Goal: Task Accomplishment & Management: Complete application form

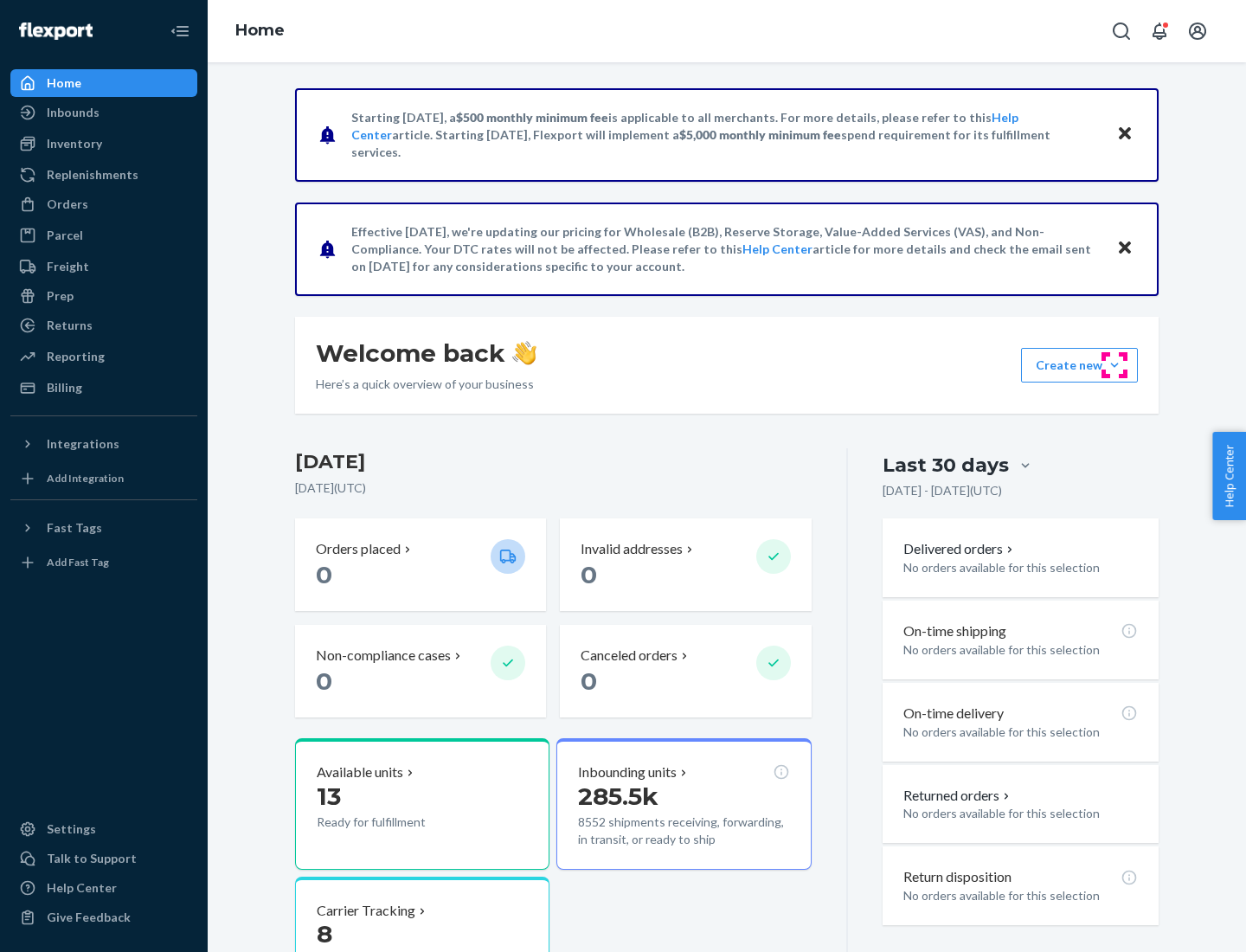
click at [1114, 365] on button "Create new Create new inbound Create new order Create new product" at bounding box center [1079, 365] width 117 height 35
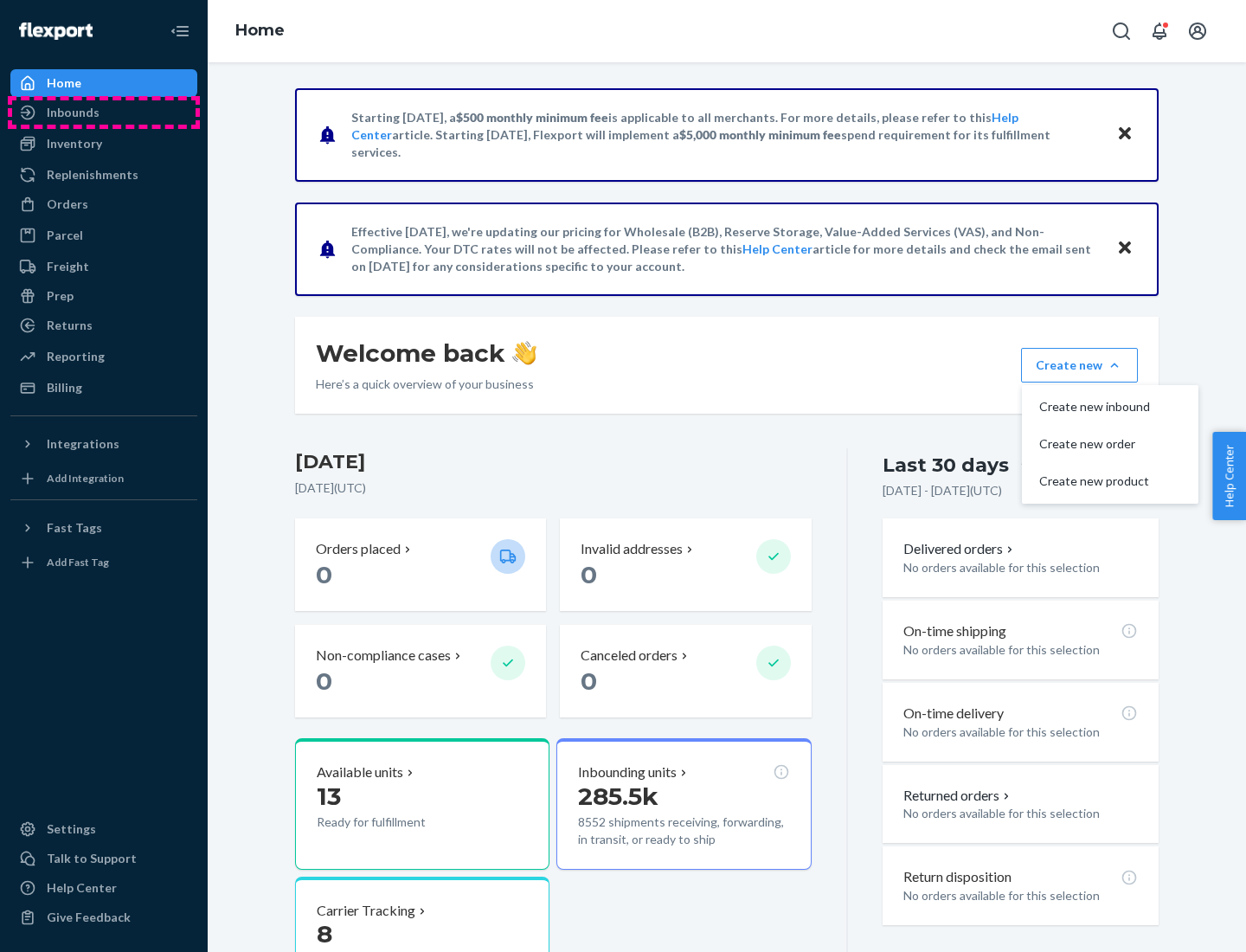
click at [104, 113] on div "Inbounds" at bounding box center [104, 113] width 184 height 24
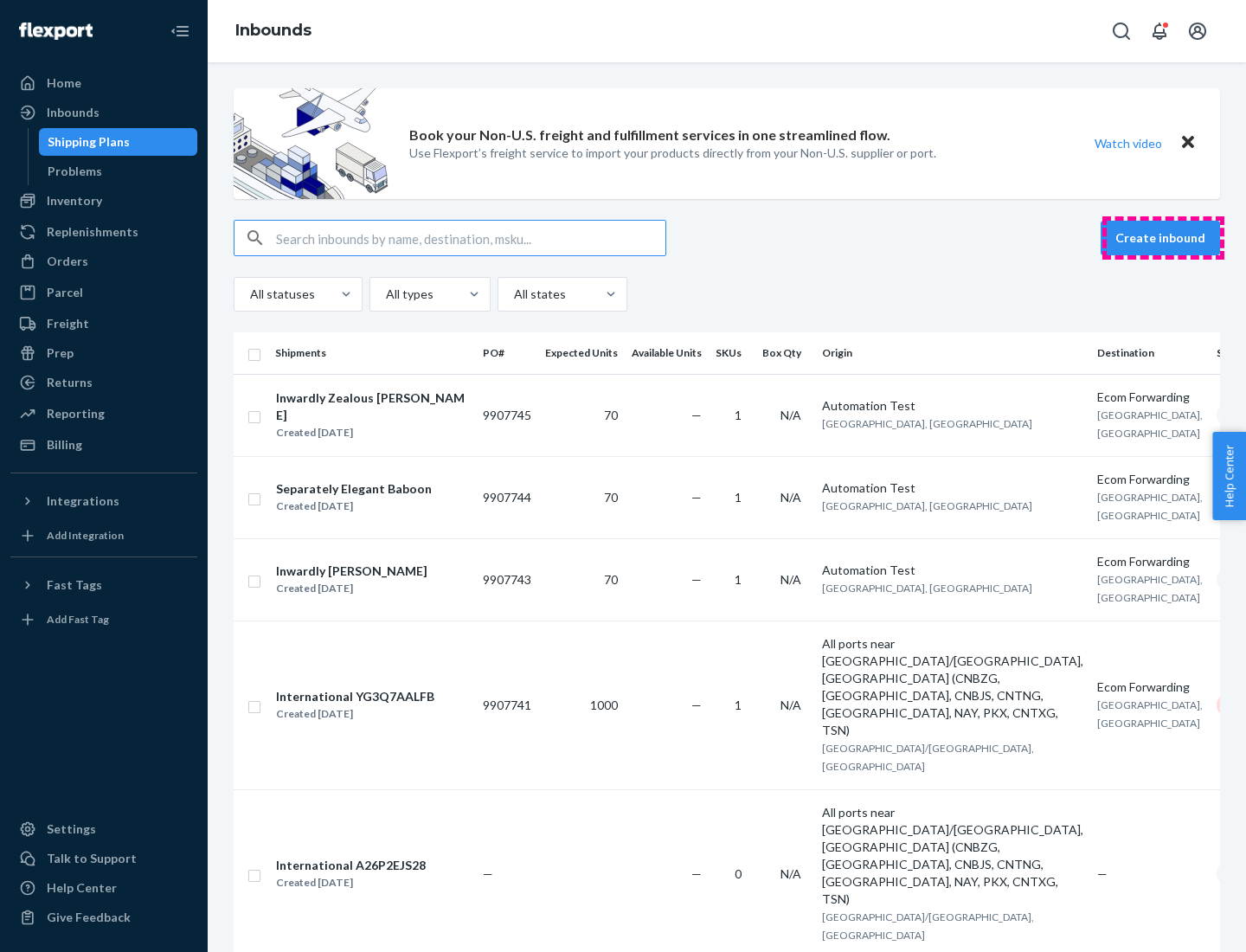
click at [1163, 238] on button "Create inbound" at bounding box center [1160, 238] width 119 height 35
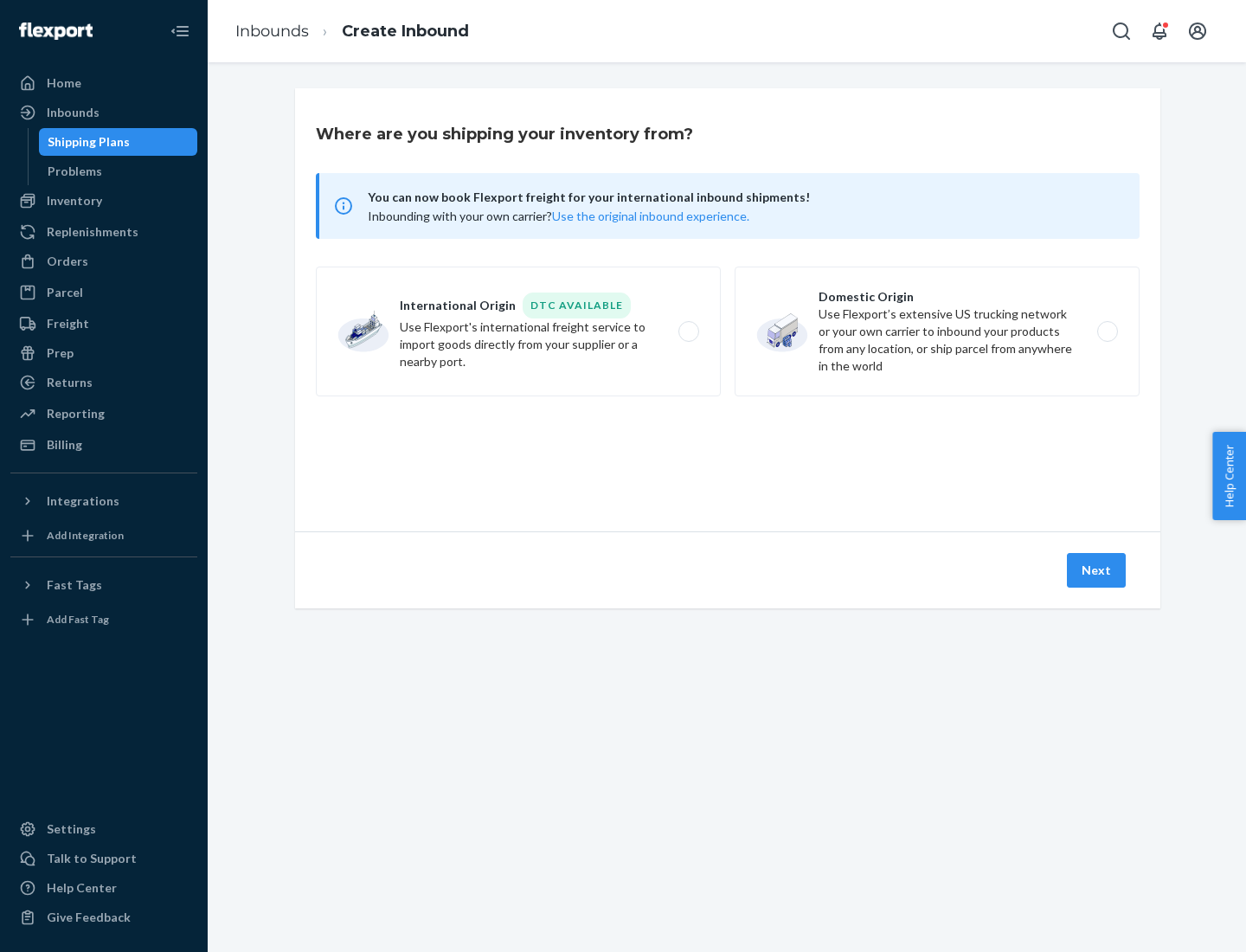
click at [938, 331] on label "Domestic Origin Use Flexport’s extensive US trucking network or your own carrie…" at bounding box center [938, 331] width 405 height 130
click at [1107, 331] on input "Domestic Origin Use Flexport’s extensive US trucking network or your own carrie…" at bounding box center [1112, 331] width 11 height 11
radio input "true"
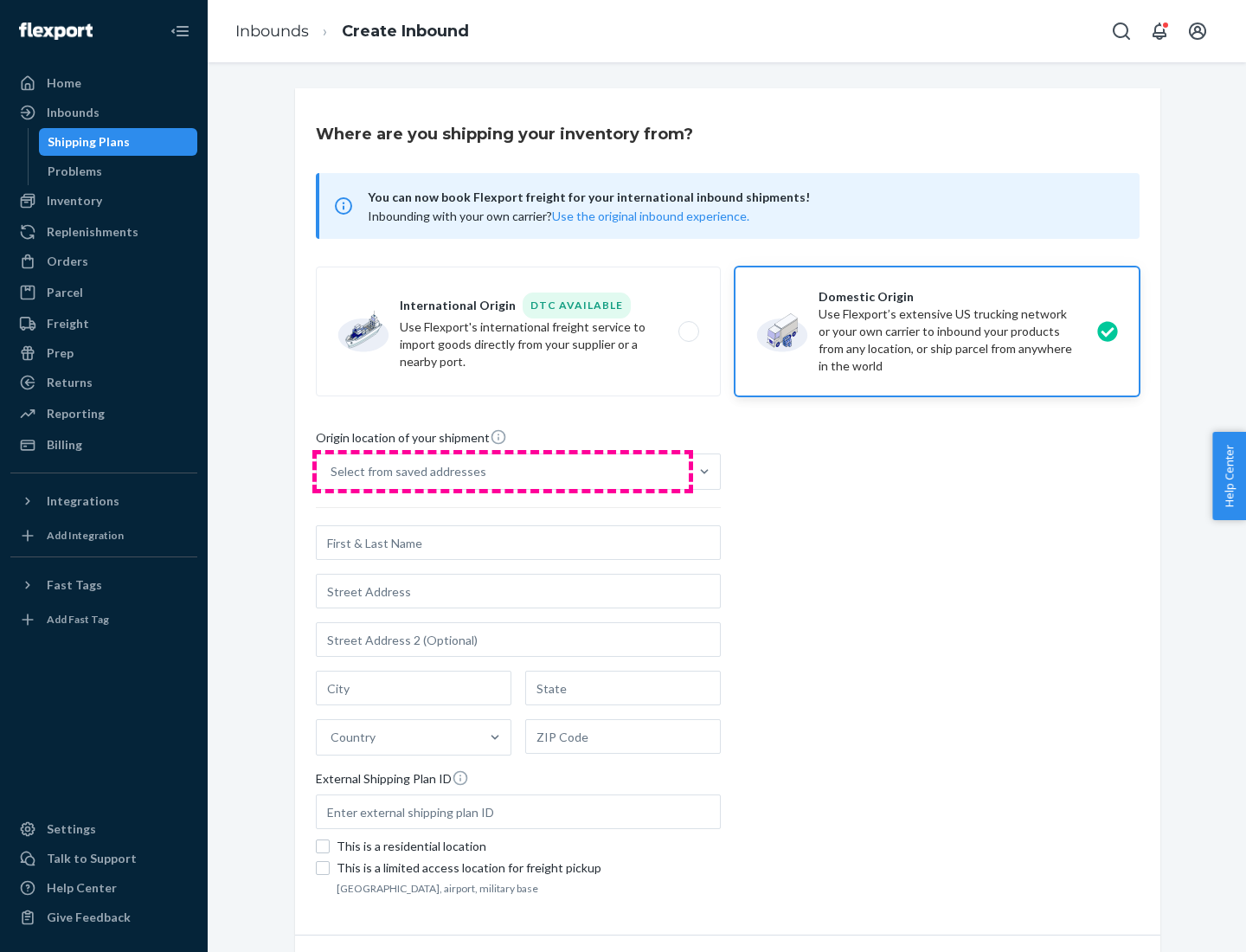
click at [503, 472] on div "Select from saved addresses" at bounding box center [503, 472] width 372 height 35
click at [332, 472] on input "Select from saved addresses" at bounding box center [332, 472] width 2 height 17
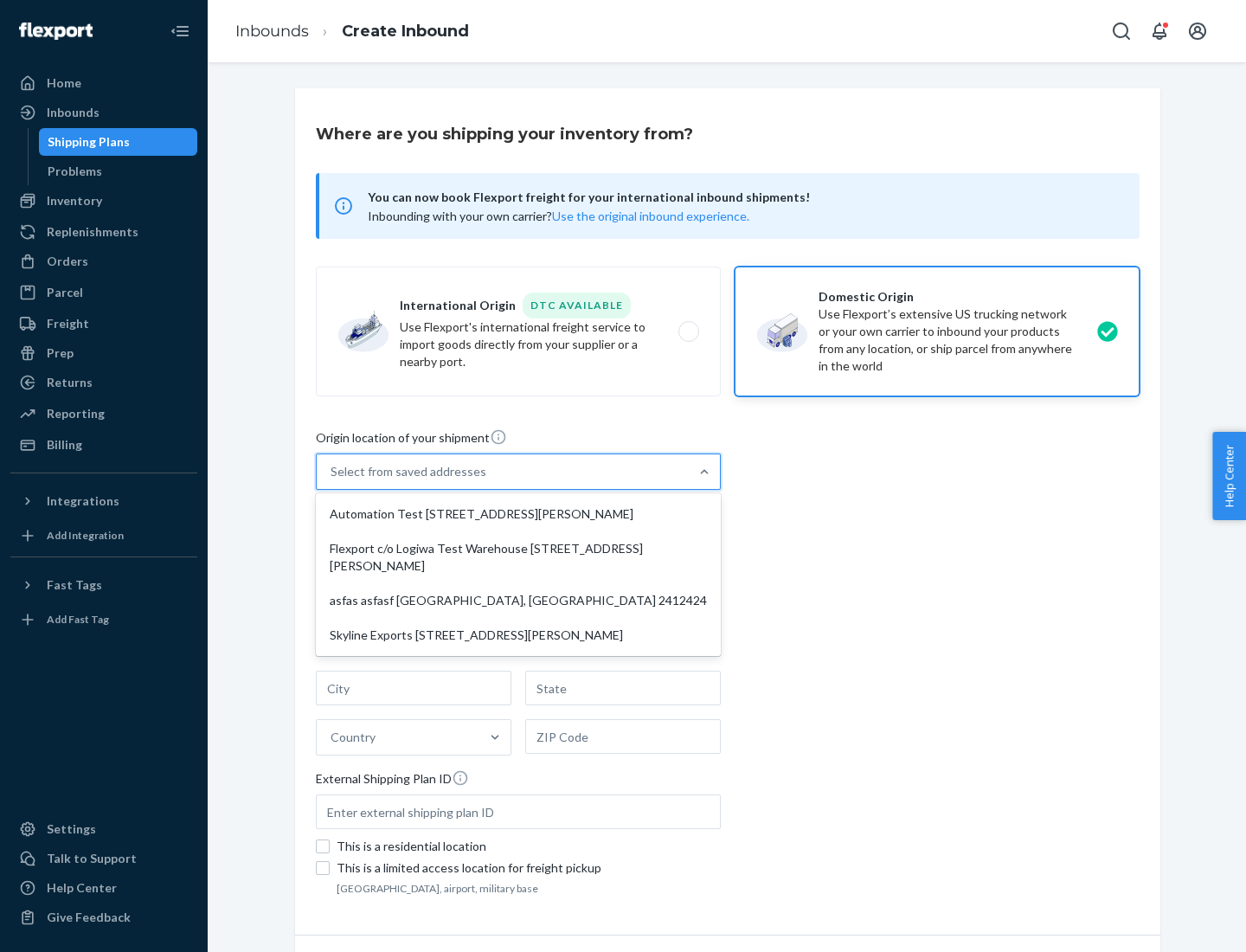
scroll to position [7, 0]
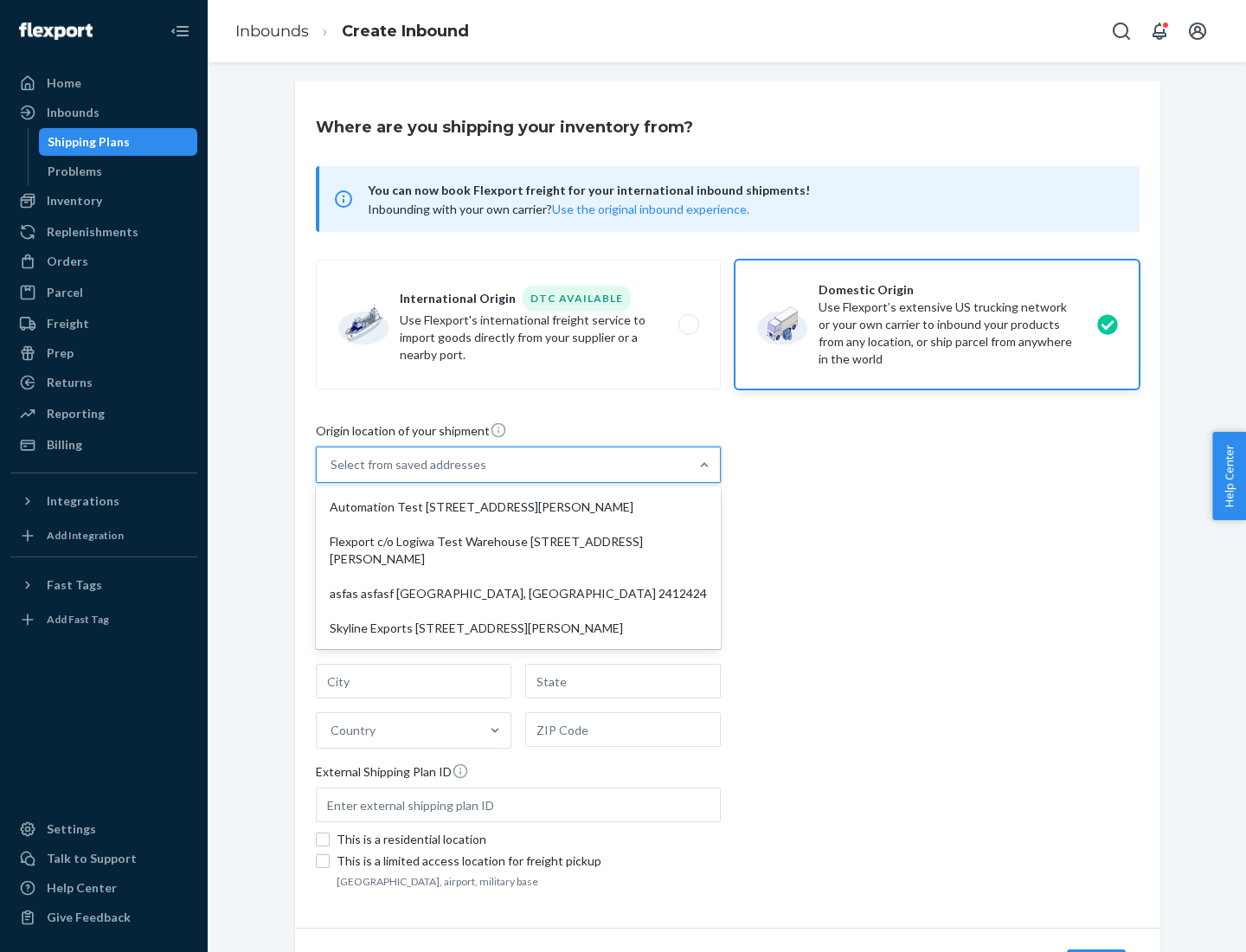
click at [519, 507] on div "Automation Test [STREET_ADDRESS][PERSON_NAME]" at bounding box center [519, 507] width 398 height 35
click at [332, 473] on input "option Automation Test [STREET_ADDRESS][PERSON_NAME] focused, 1 of 4. 4 results…" at bounding box center [332, 465] width 2 height 17
type input "Automation Test"
type input "[STREET_ADDRESS][PERSON_NAME]"
type input "9th Floor"
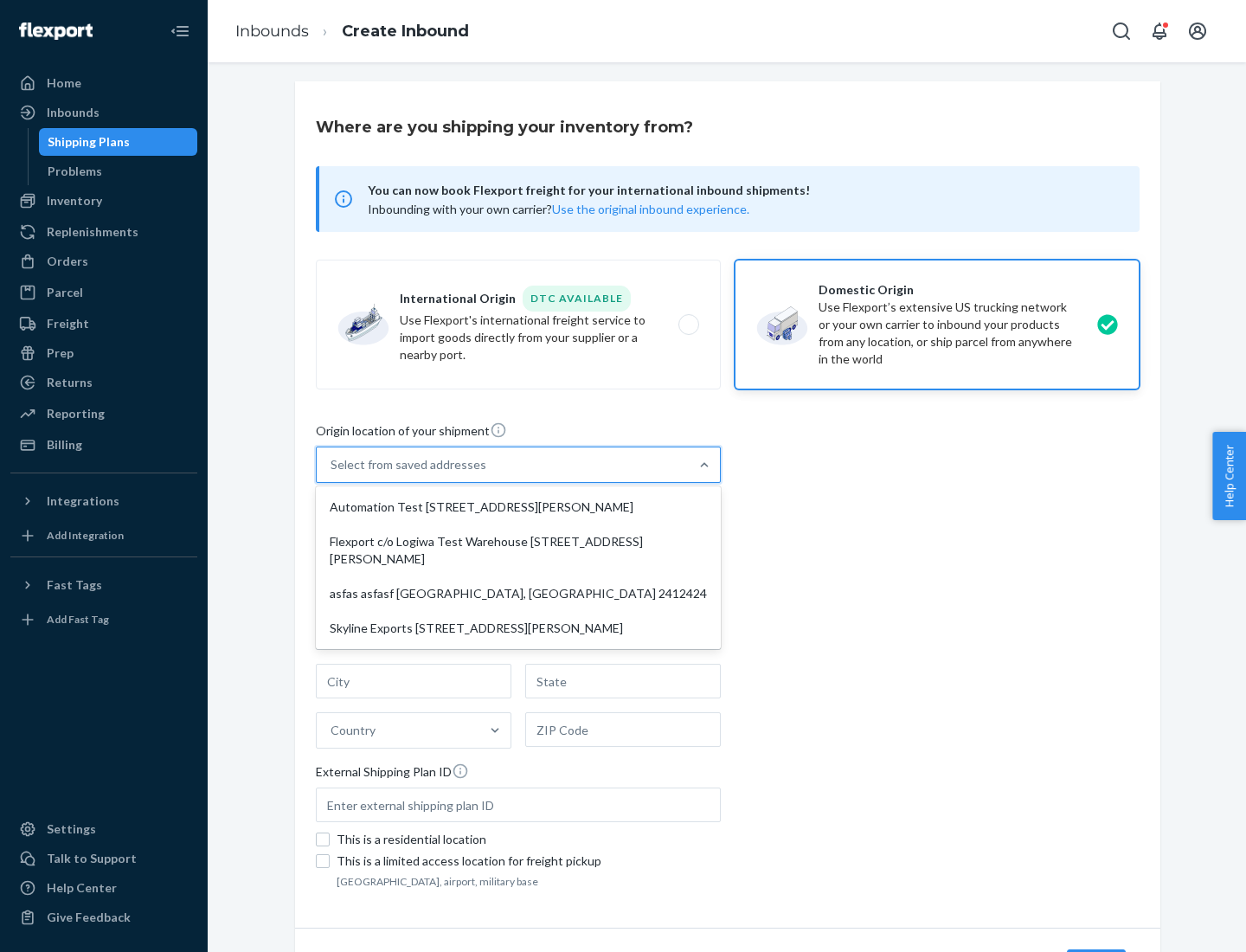
type input "[GEOGRAPHIC_DATA]"
type input "CA"
type input "94104"
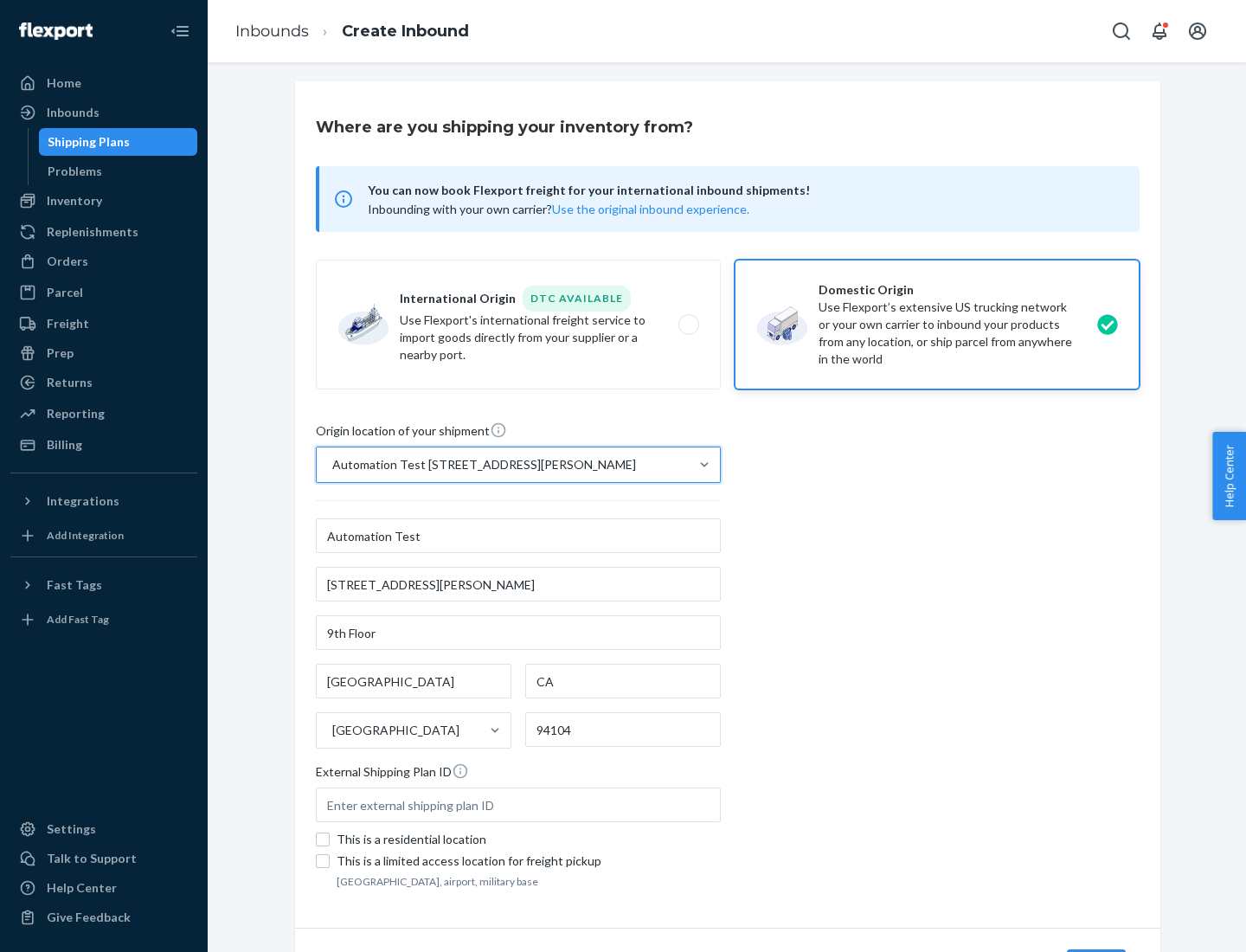
scroll to position [101, 0]
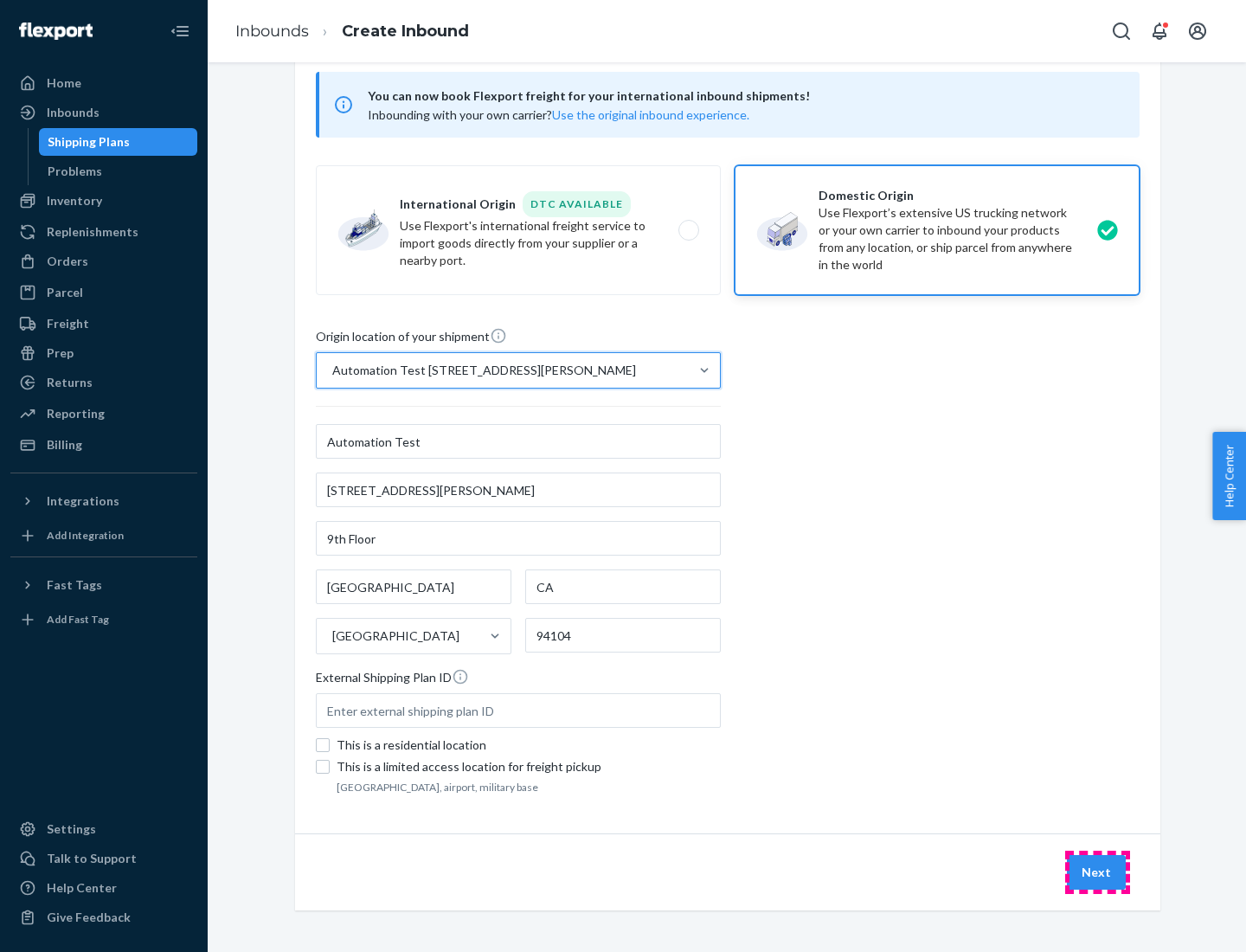
click at [1097, 872] on button "Next" at bounding box center [1096, 872] width 59 height 35
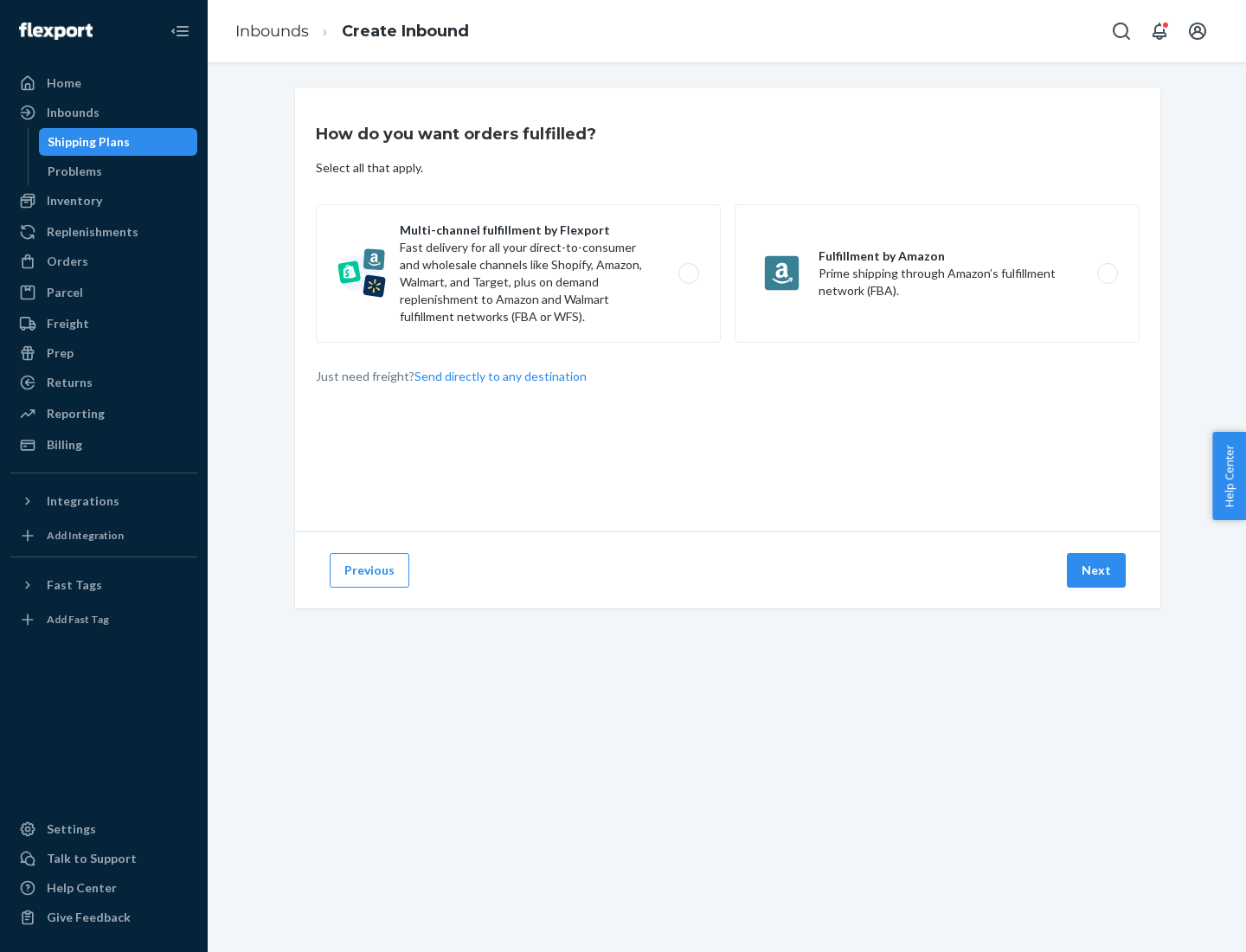
click at [519, 273] on label "Multi-channel fulfillment by Flexport Fast delivery for all your direct-to-cons…" at bounding box center [519, 273] width 405 height 138
click at [688, 273] on input "Multi-channel fulfillment by Flexport Fast delivery for all your direct-to-cons…" at bounding box center [694, 273] width 11 height 11
radio input "true"
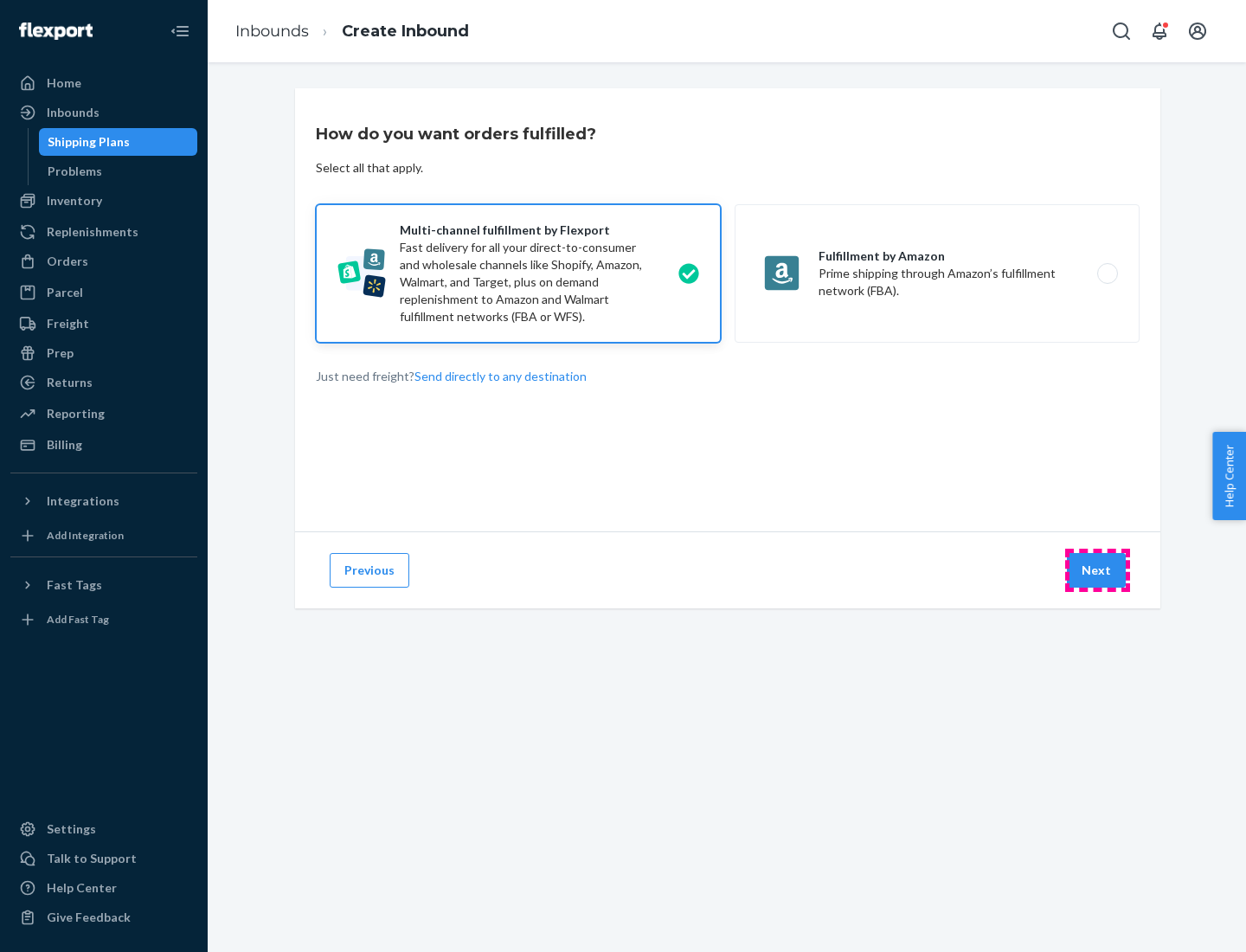
click at [1097, 570] on button "Next" at bounding box center [1096, 570] width 59 height 35
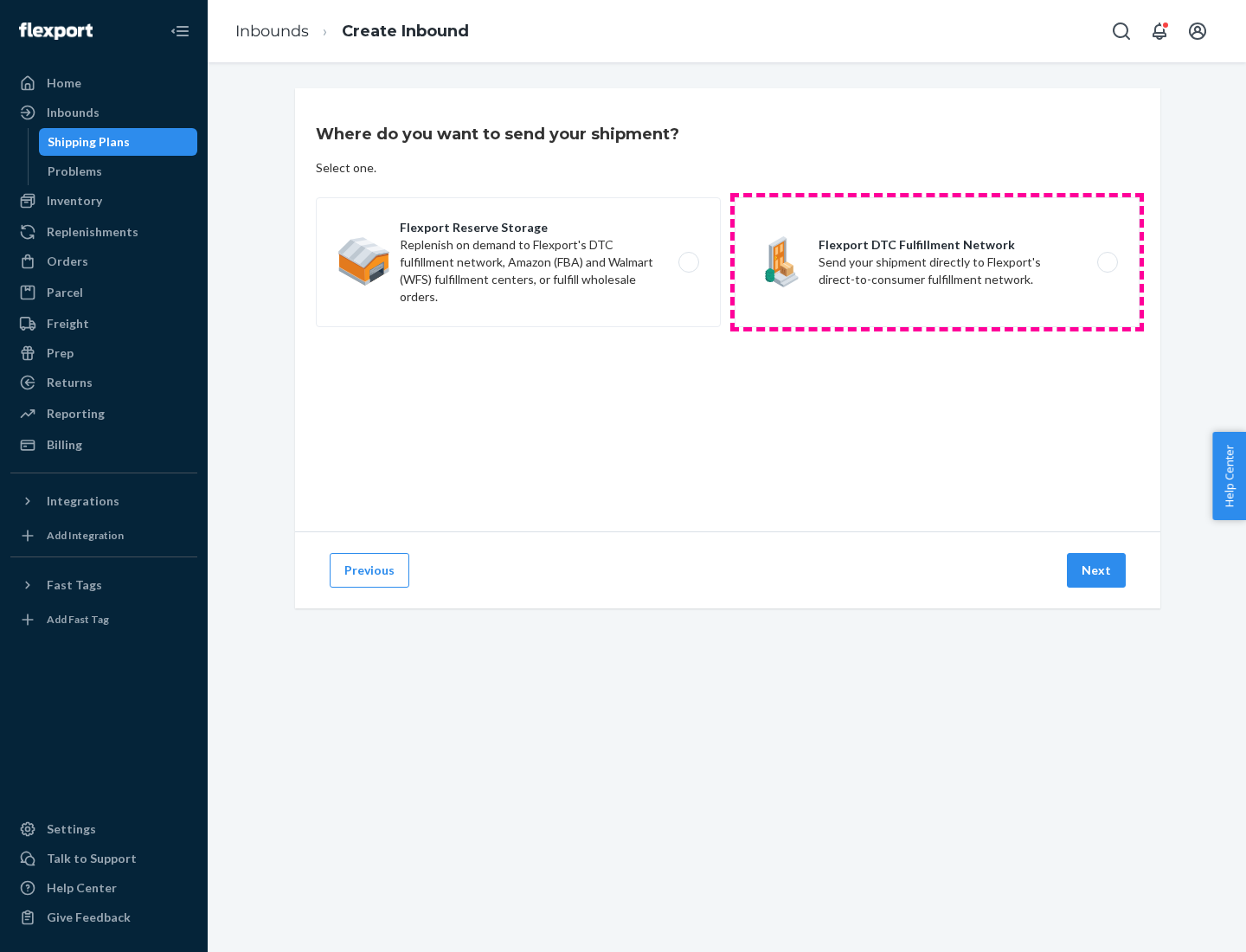
click at [938, 262] on label "Flexport DTC Fulfillment Network Send your shipment directly to Flexport's dire…" at bounding box center [938, 262] width 405 height 130
click at [1107, 262] on input "Flexport DTC Fulfillment Network Send your shipment directly to Flexport's dire…" at bounding box center [1112, 262] width 11 height 11
radio input "true"
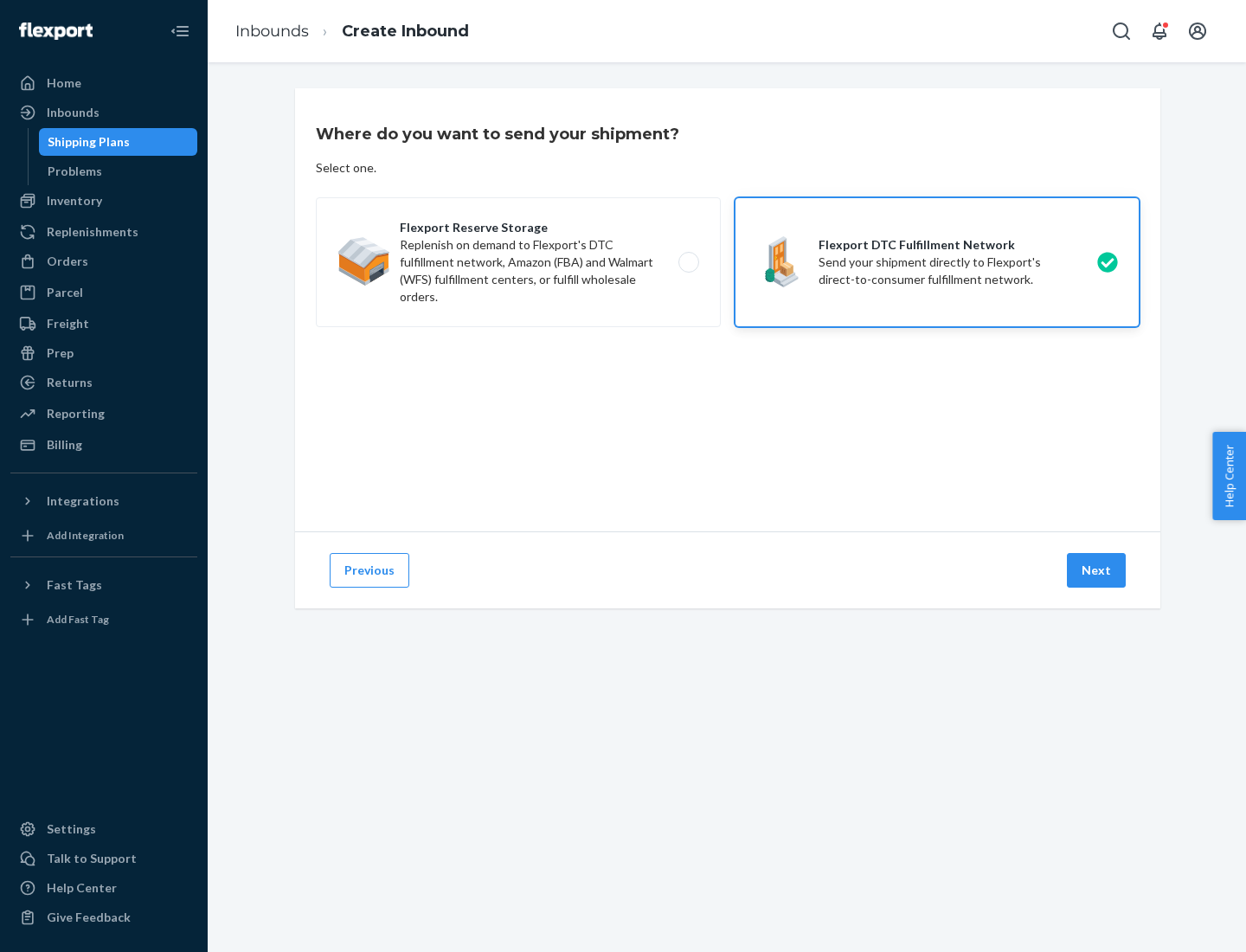
click at [1097, 570] on button "Next" at bounding box center [1096, 570] width 59 height 35
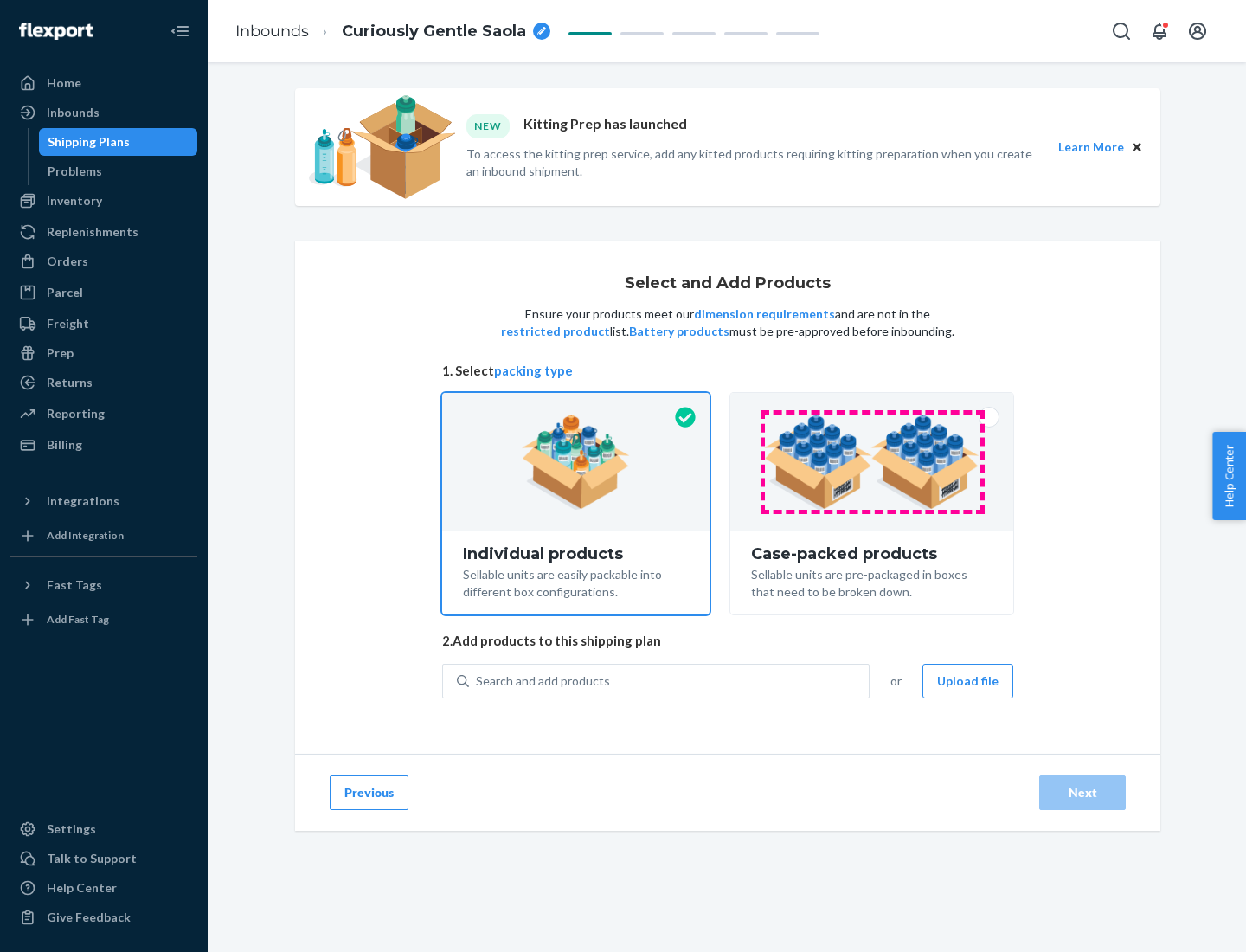
click at [873, 462] on img at bounding box center [872, 462] width 216 height 95
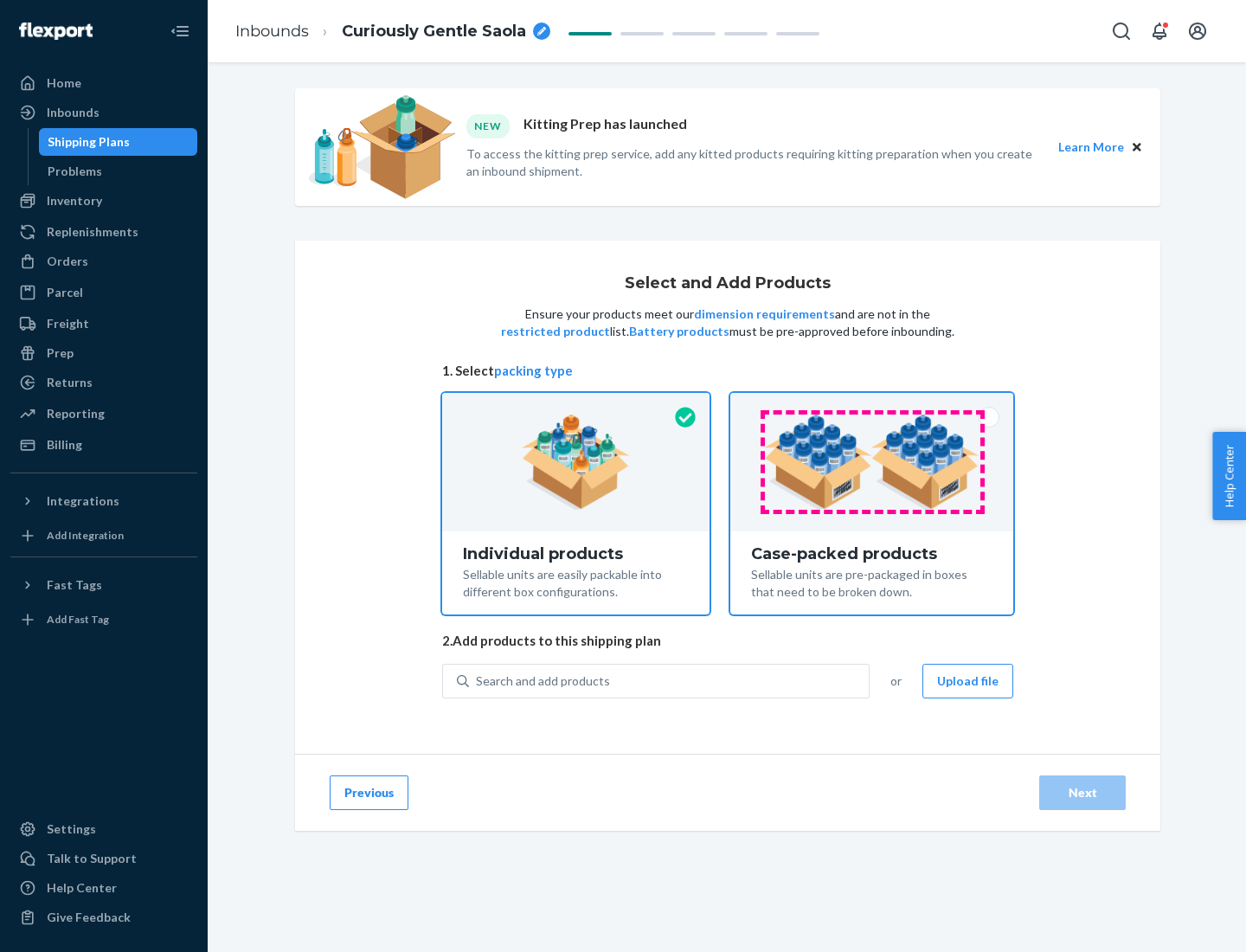
click at [873, 404] on input "Case-packed products Sellable units are pre-packaged in boxes that need to be b…" at bounding box center [872, 398] width 11 height 11
radio input "true"
radio input "false"
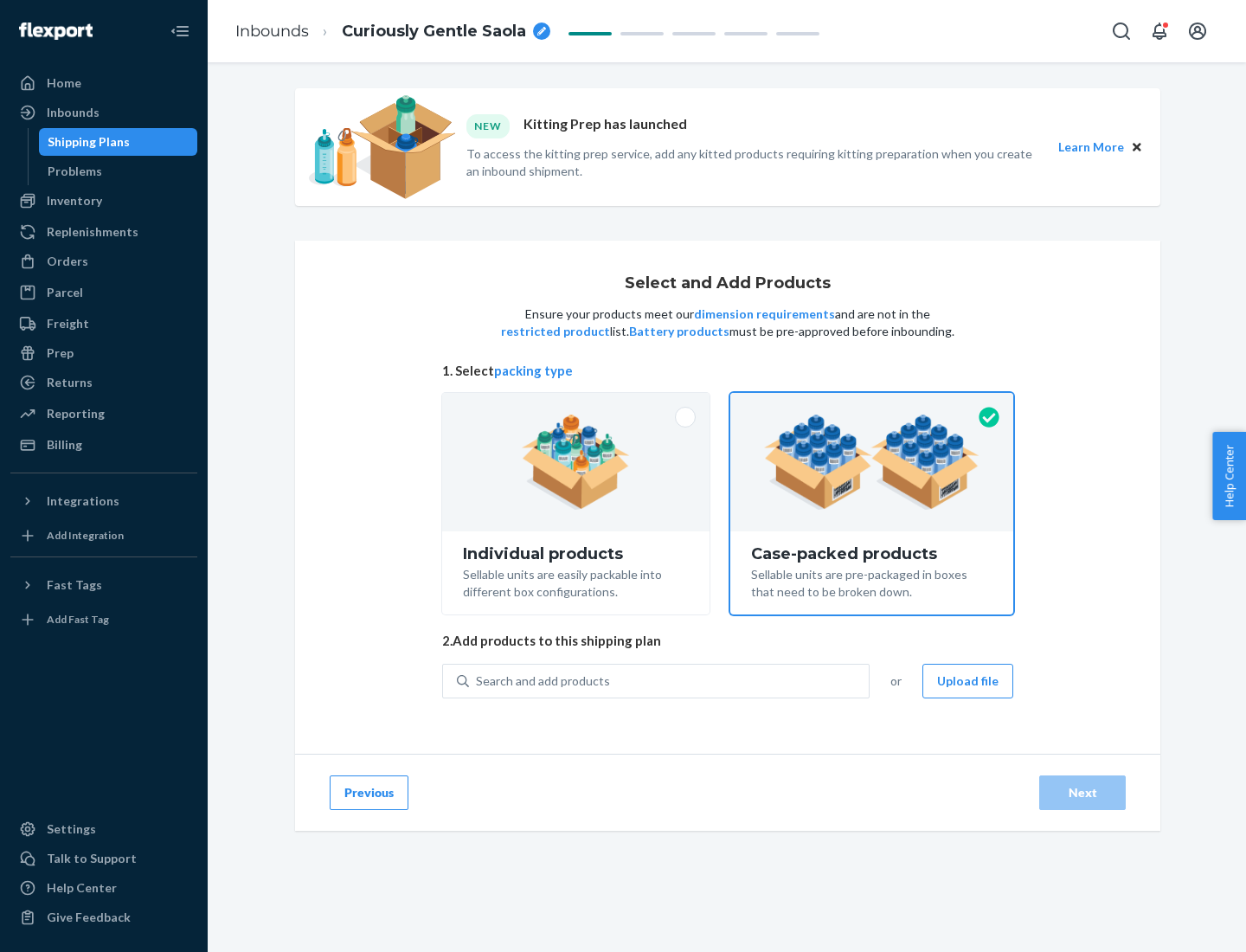
click at [670, 680] on div "Search and add products" at bounding box center [669, 681] width 400 height 31
click at [478, 680] on input "Search and add products" at bounding box center [477, 681] width 2 height 17
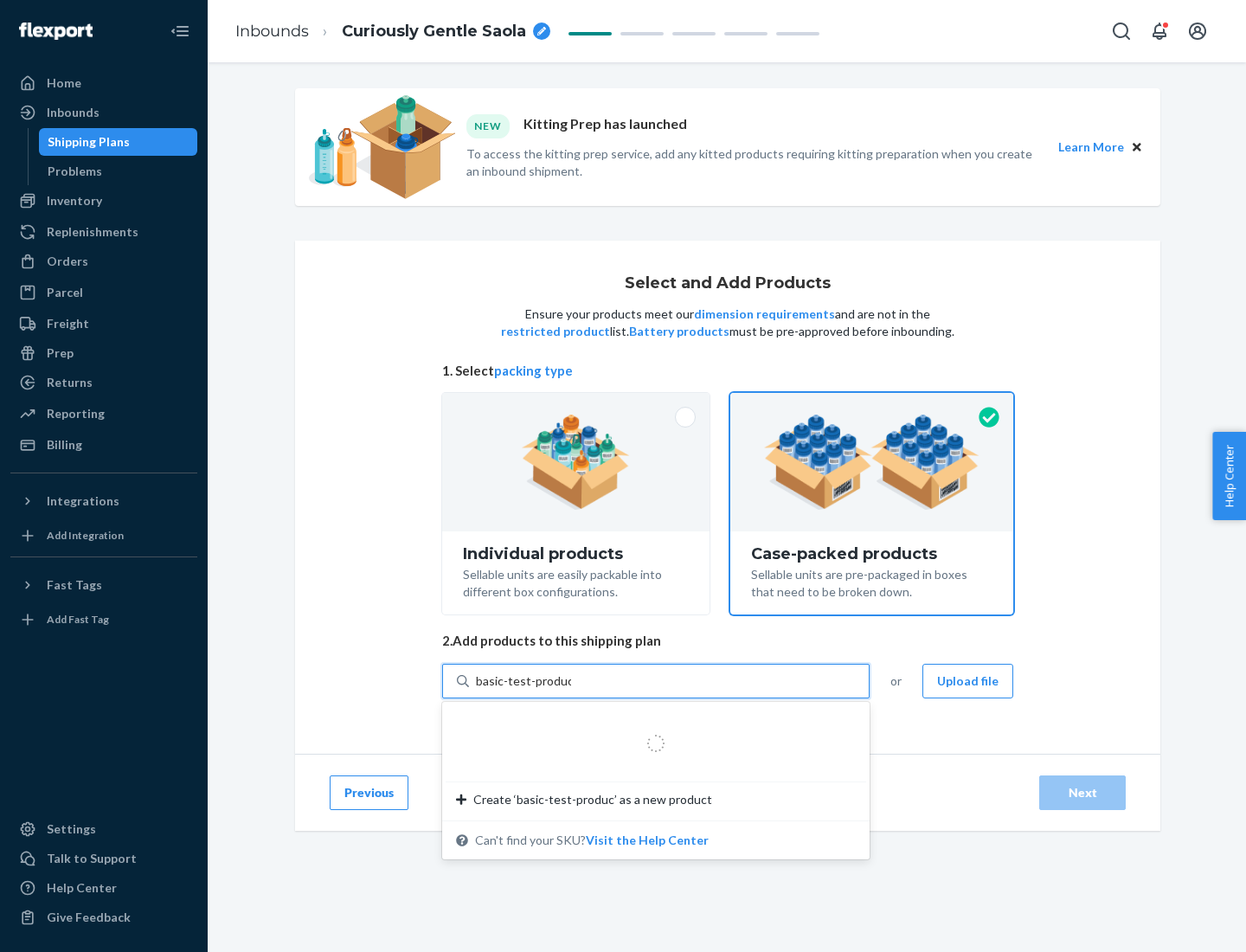
type input "basic-test-product-1"
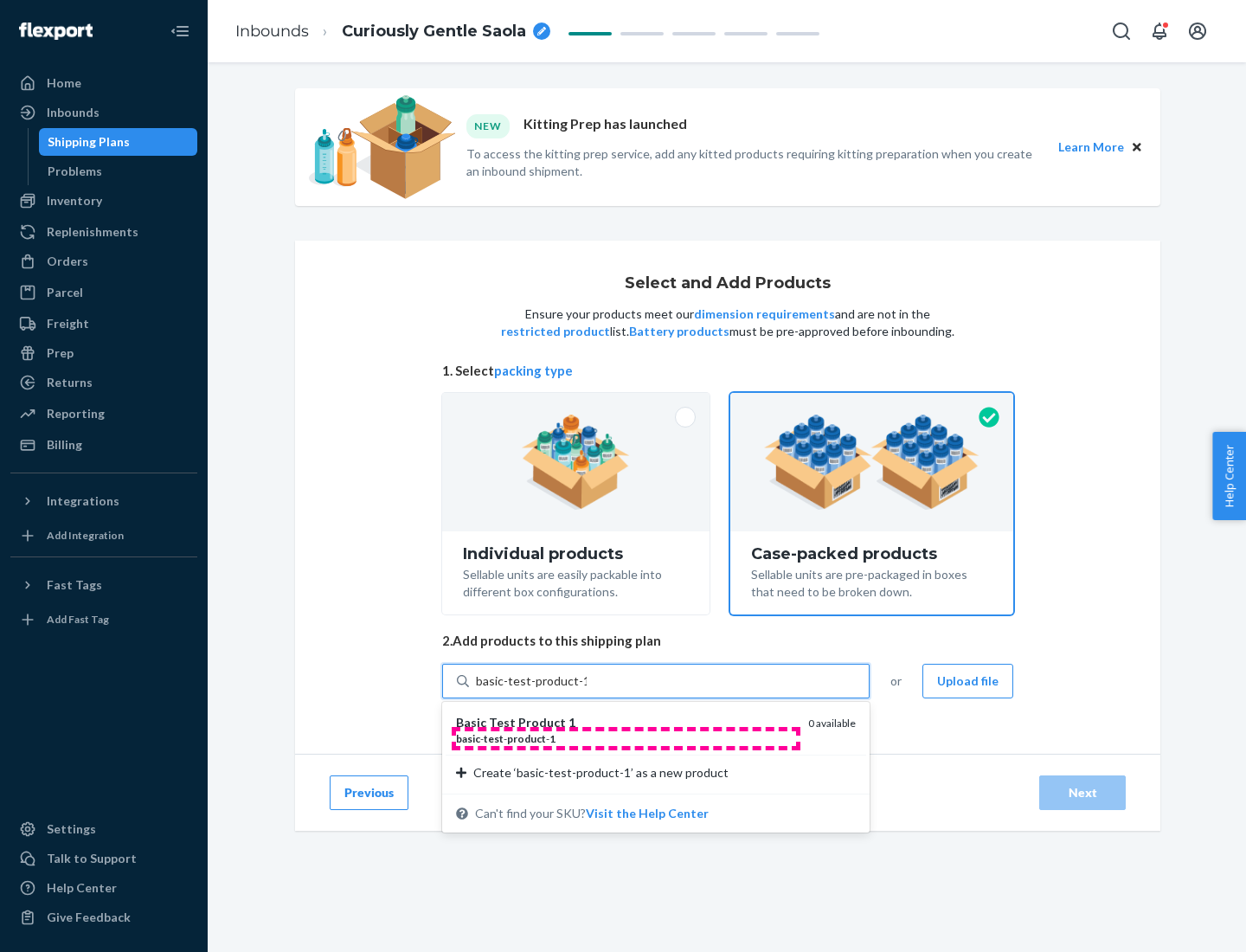
click at [626, 738] on div "basic - test - product - 1" at bounding box center [625, 738] width 339 height 15
click at [587, 690] on input "basic-test-product-1" at bounding box center [532, 681] width 111 height 17
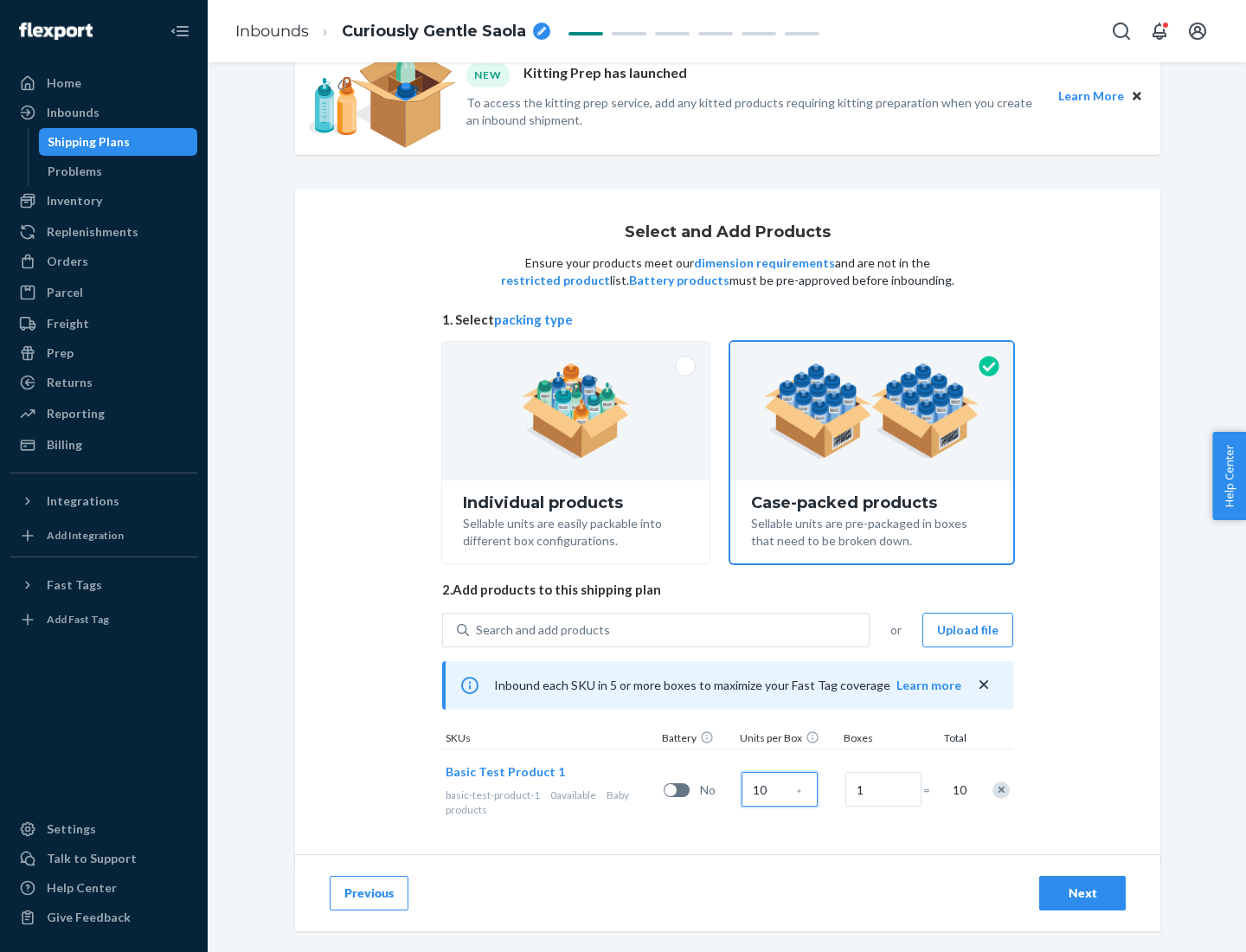
scroll to position [62, 0]
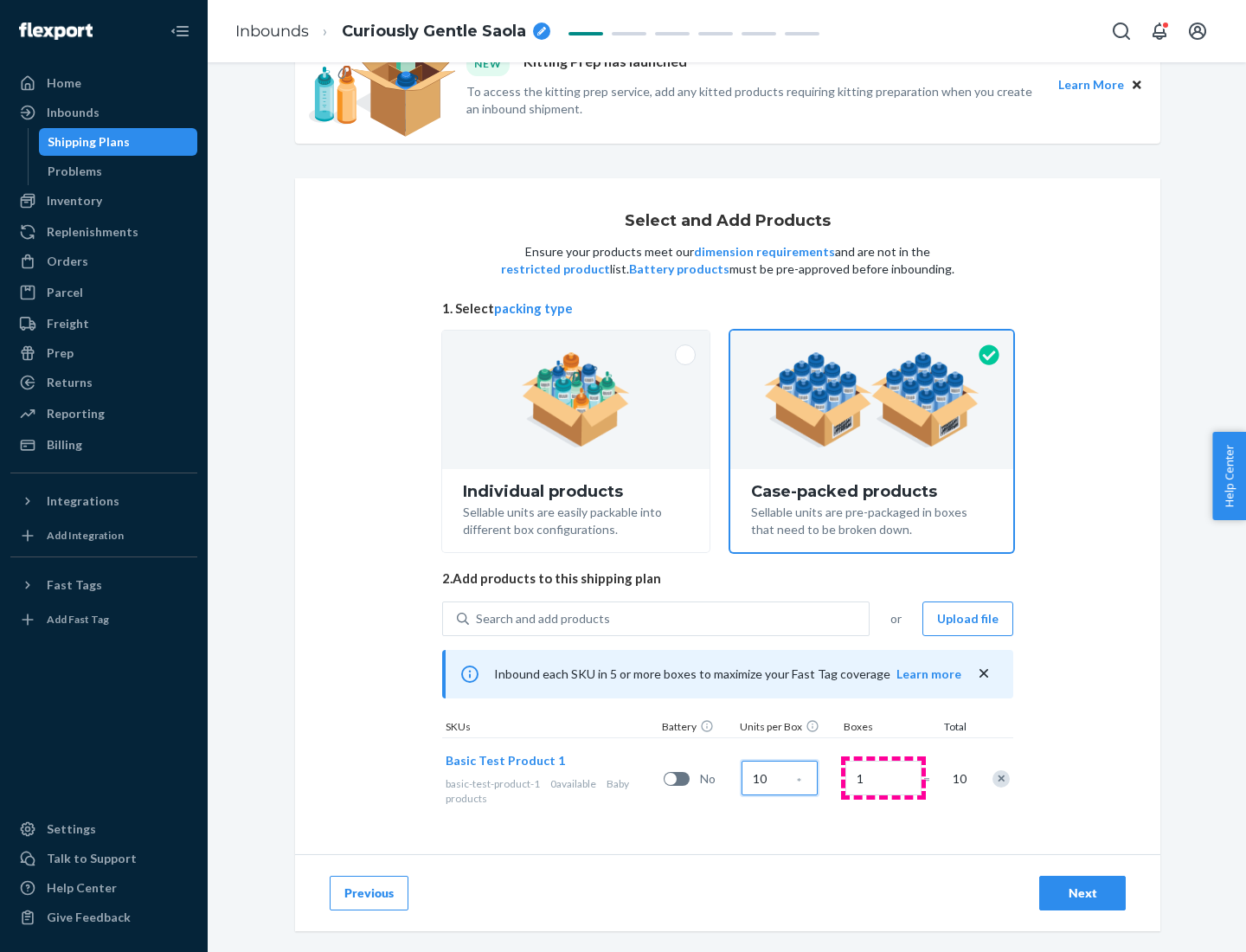
type input "10"
type input "7"
click at [1082, 893] on div "Next" at bounding box center [1082, 893] width 57 height 17
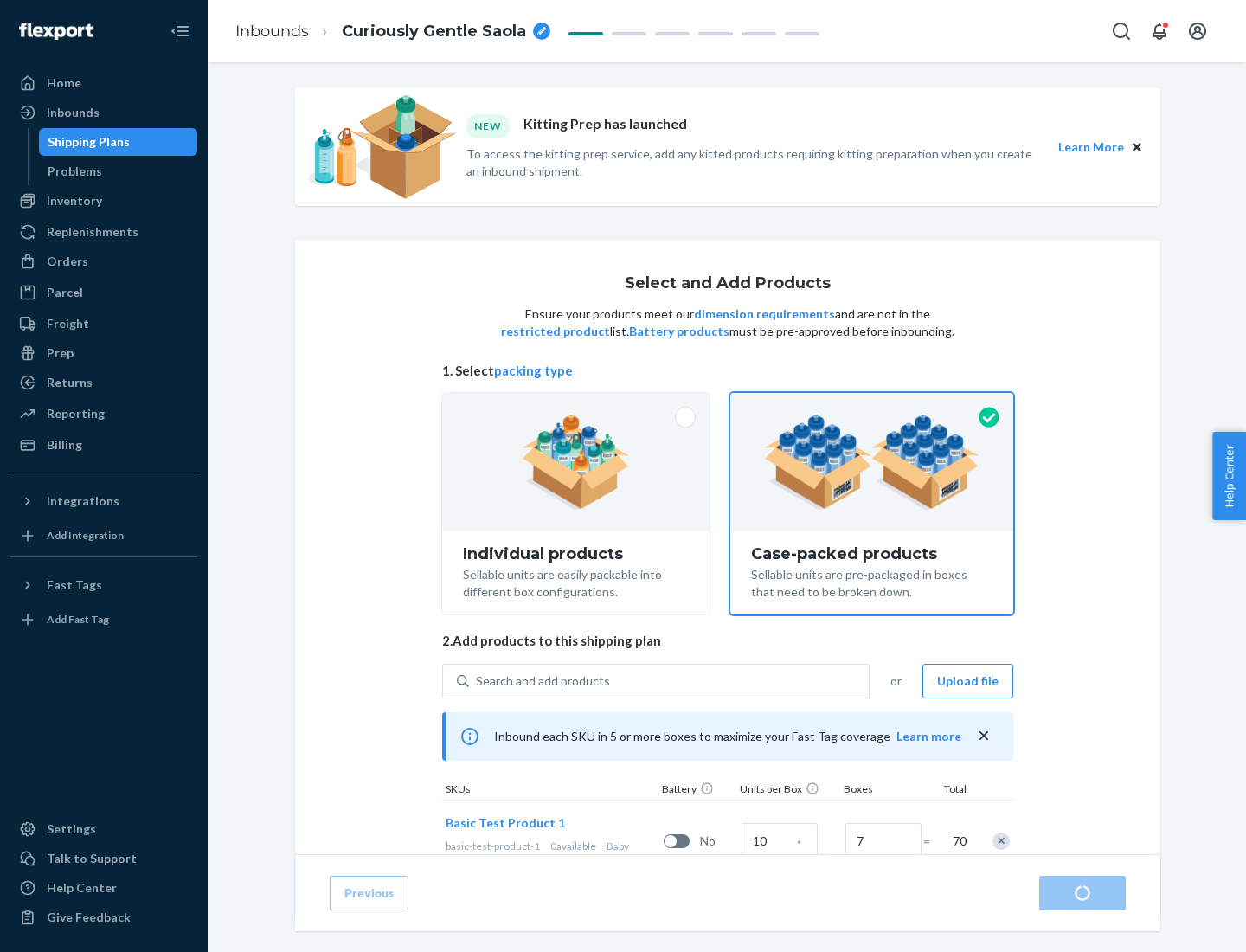
radio input "true"
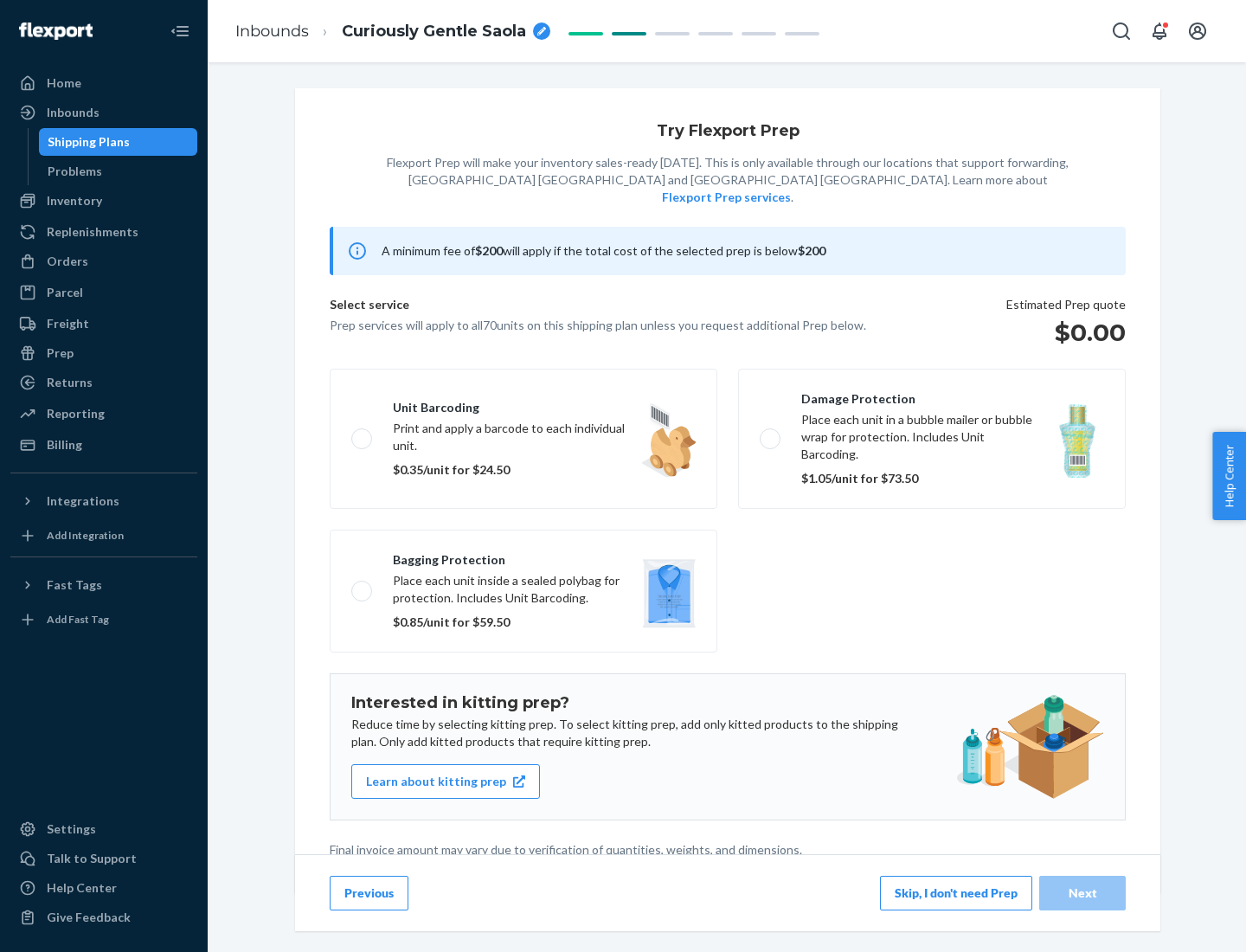
scroll to position [4, 0]
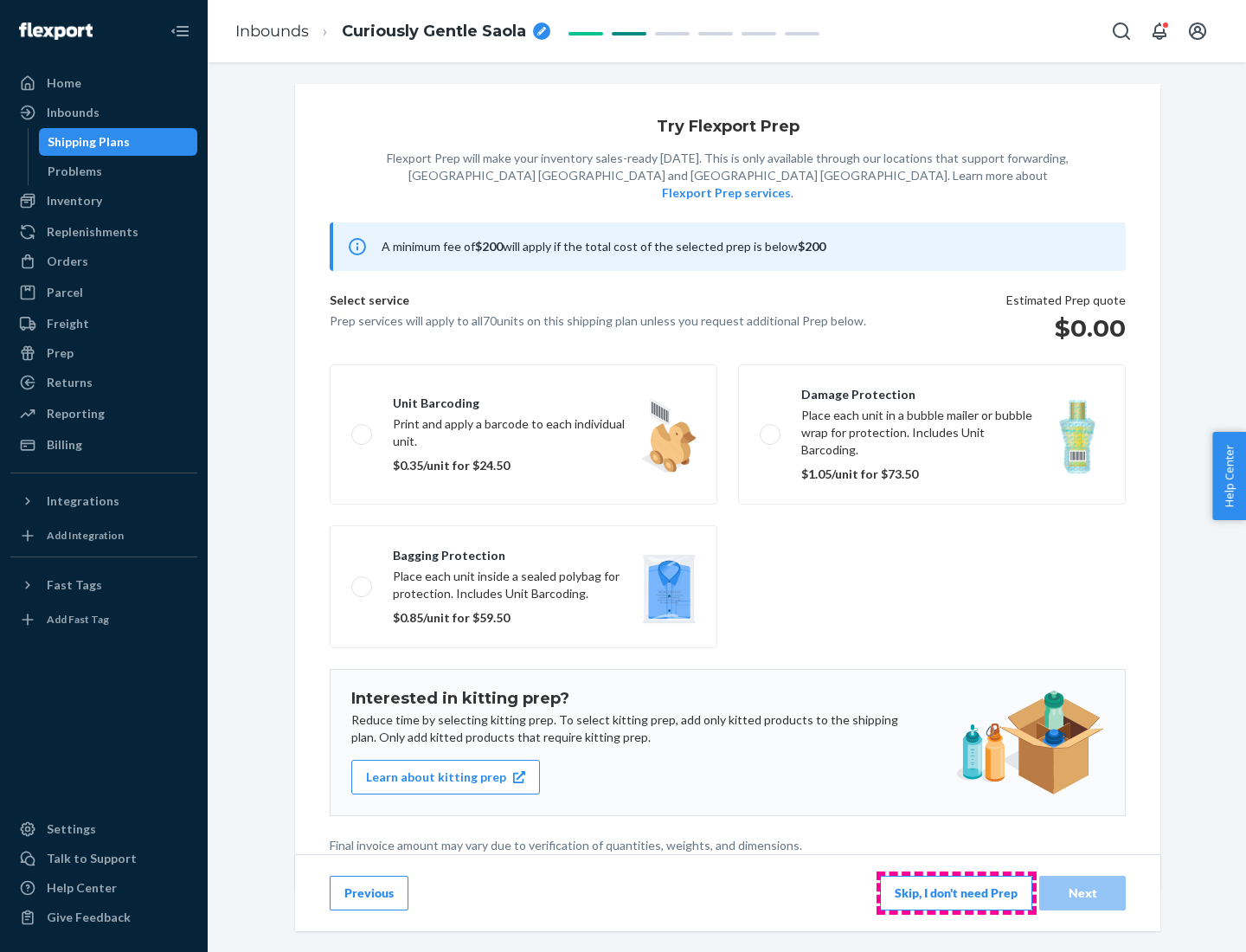
click at [956, 892] on button "Skip, I don't need Prep" at bounding box center [957, 893] width 152 height 35
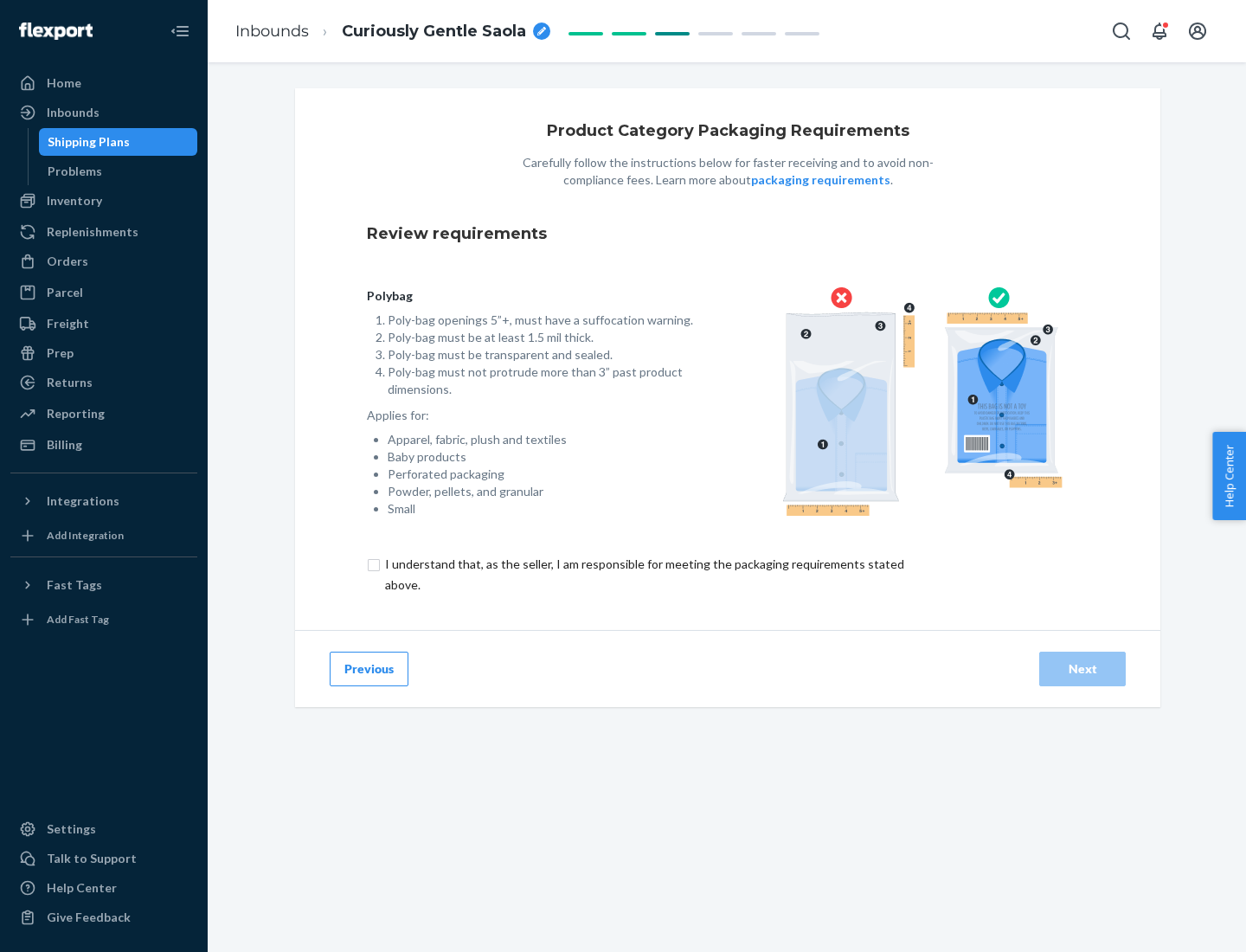
click at [643, 574] on input "checkbox" at bounding box center [655, 575] width 576 height 42
checkbox input "true"
click at [1082, 668] on div "Next" at bounding box center [1082, 669] width 57 height 17
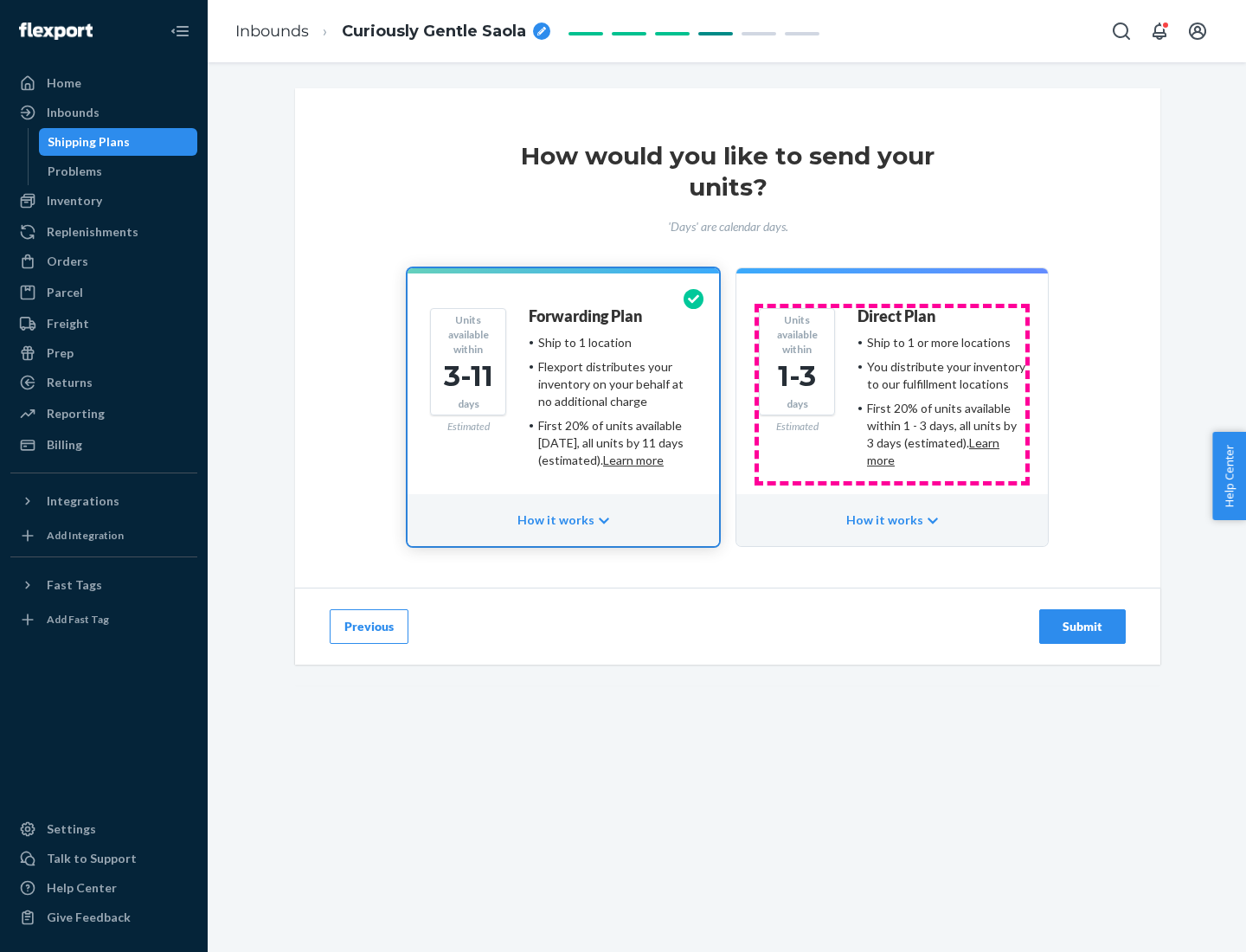
click at [893, 395] on ul "Ship to 1 or more locations You distribute your inventory to our fulfillment lo…" at bounding box center [942, 402] width 168 height 135
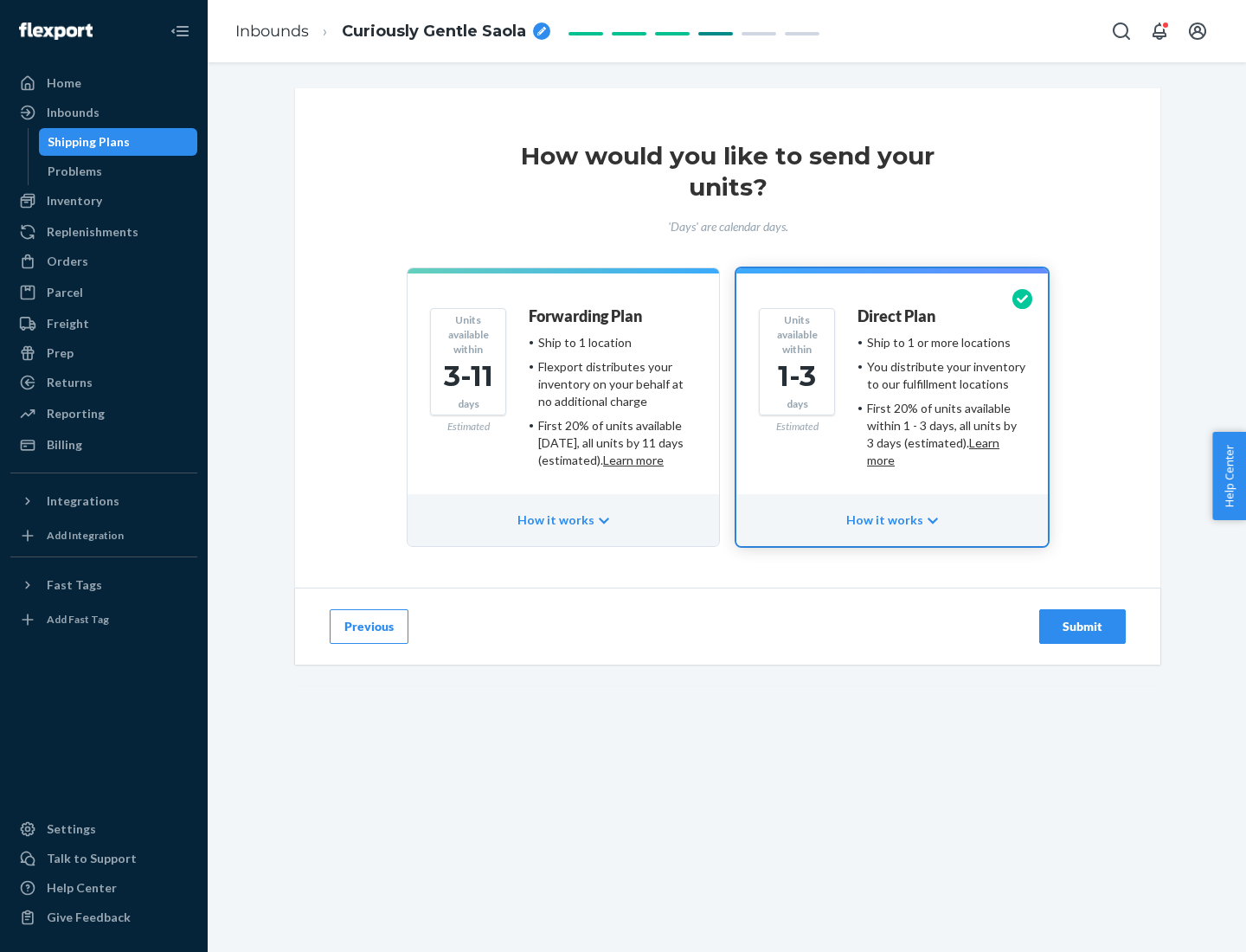
click at [1082, 627] on div "Submit" at bounding box center [1082, 627] width 57 height 17
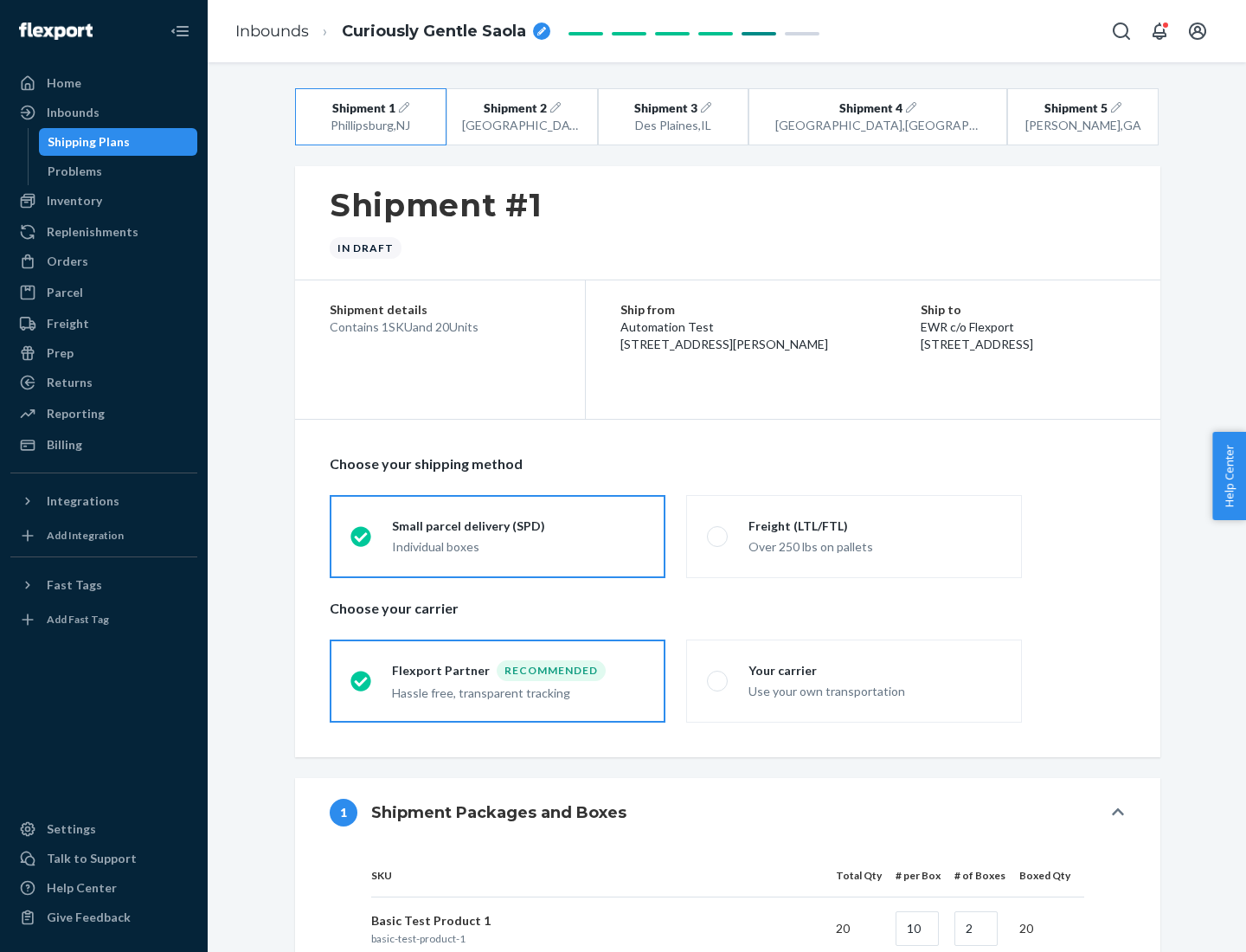
radio input "true"
radio input "false"
radio input "true"
radio input "false"
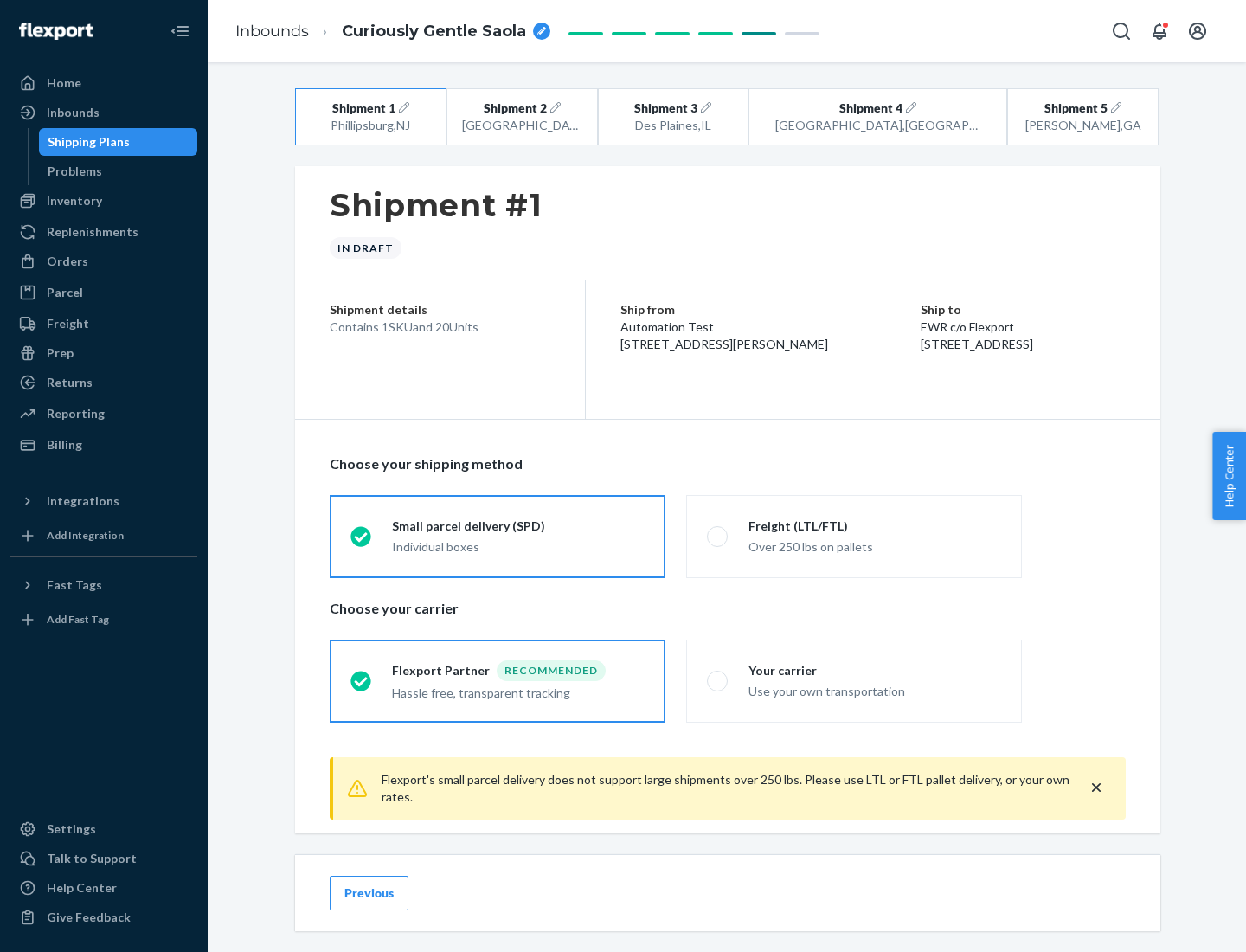
scroll to position [19, 0]
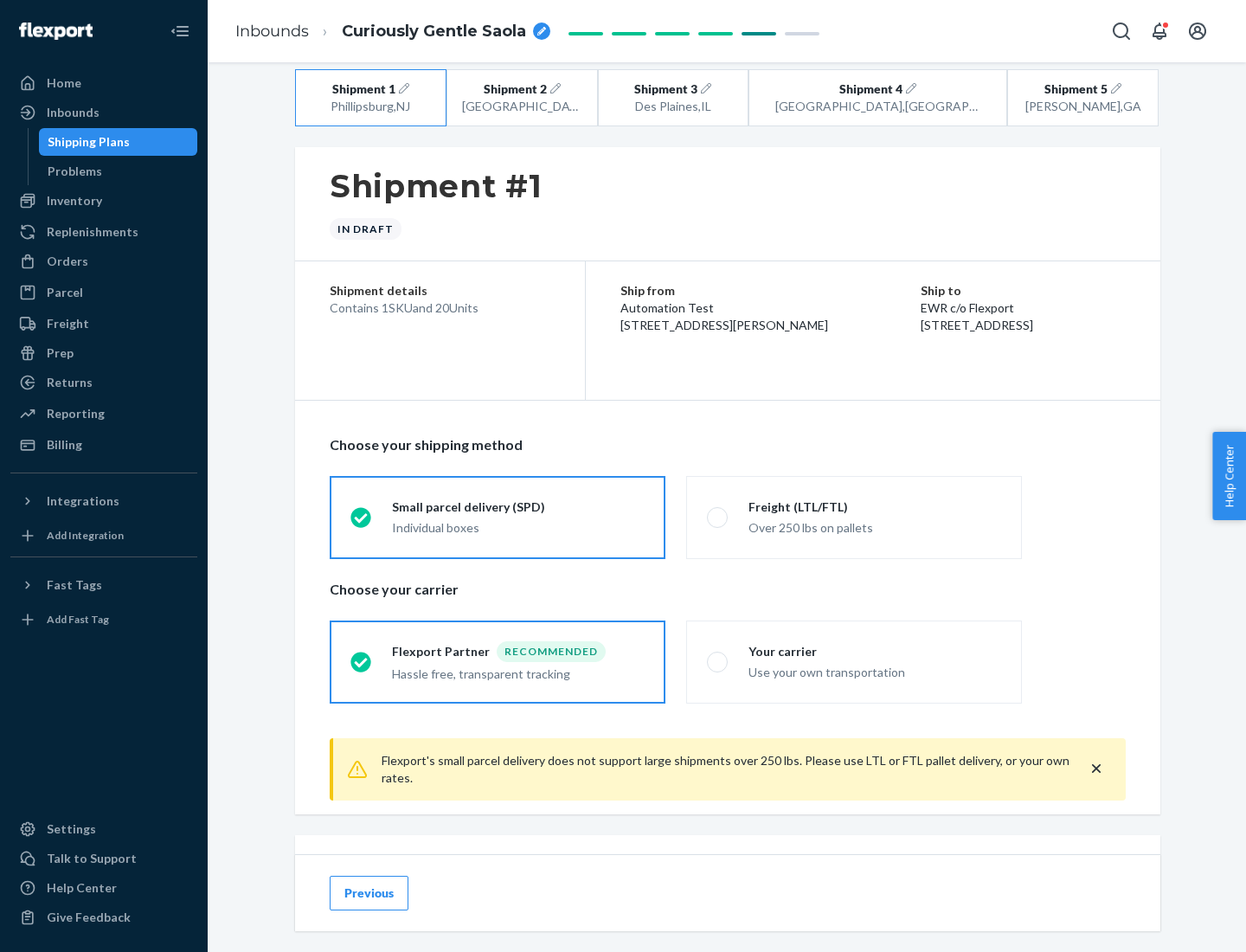
click at [875, 506] on div "Freight (LTL/FTL)" at bounding box center [875, 507] width 253 height 17
click at [719, 511] on input "Freight (LTL/FTL) Over 250 lbs on pallets" at bounding box center [713, 517] width 11 height 11
radio input "true"
radio input "false"
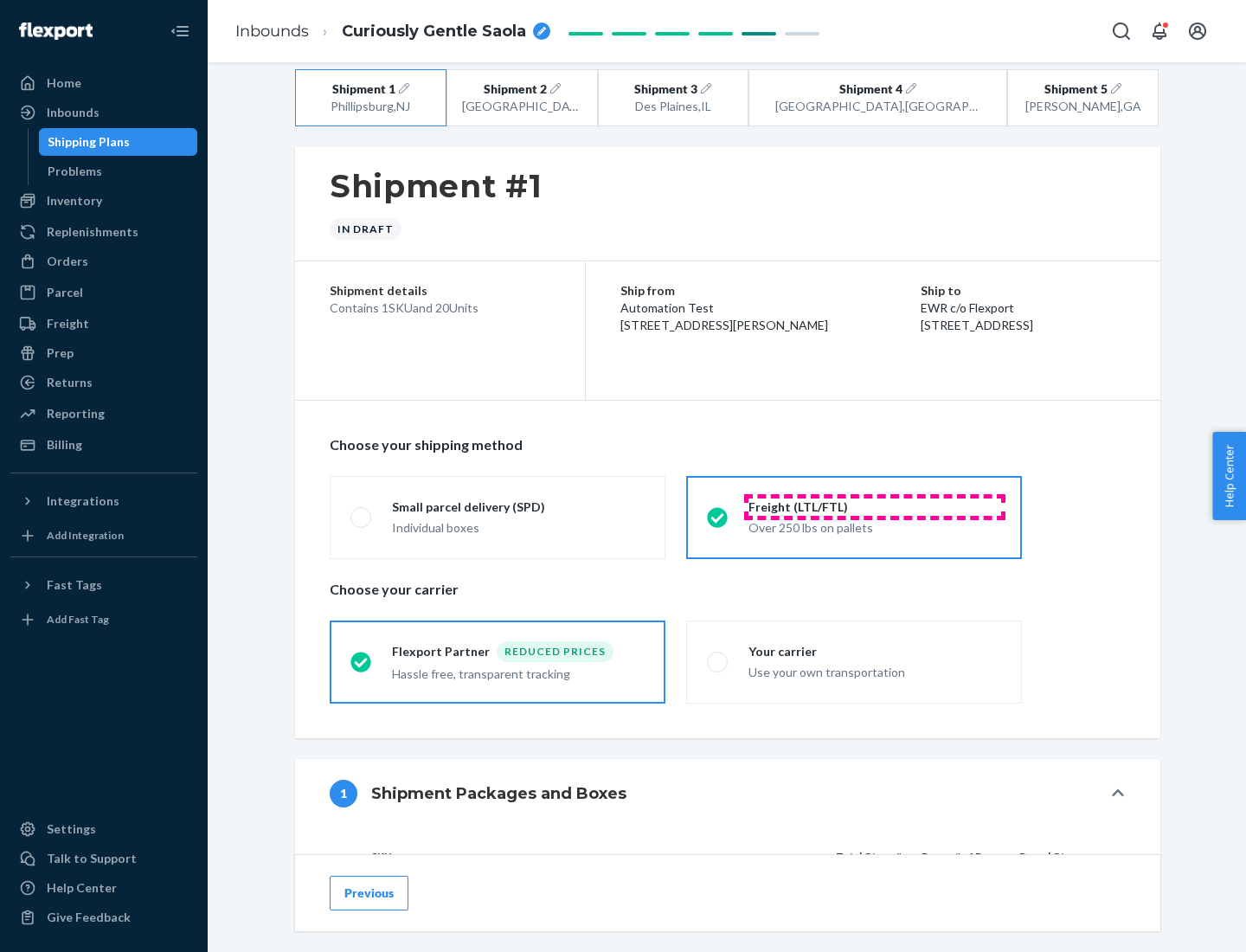
scroll to position [164, 0]
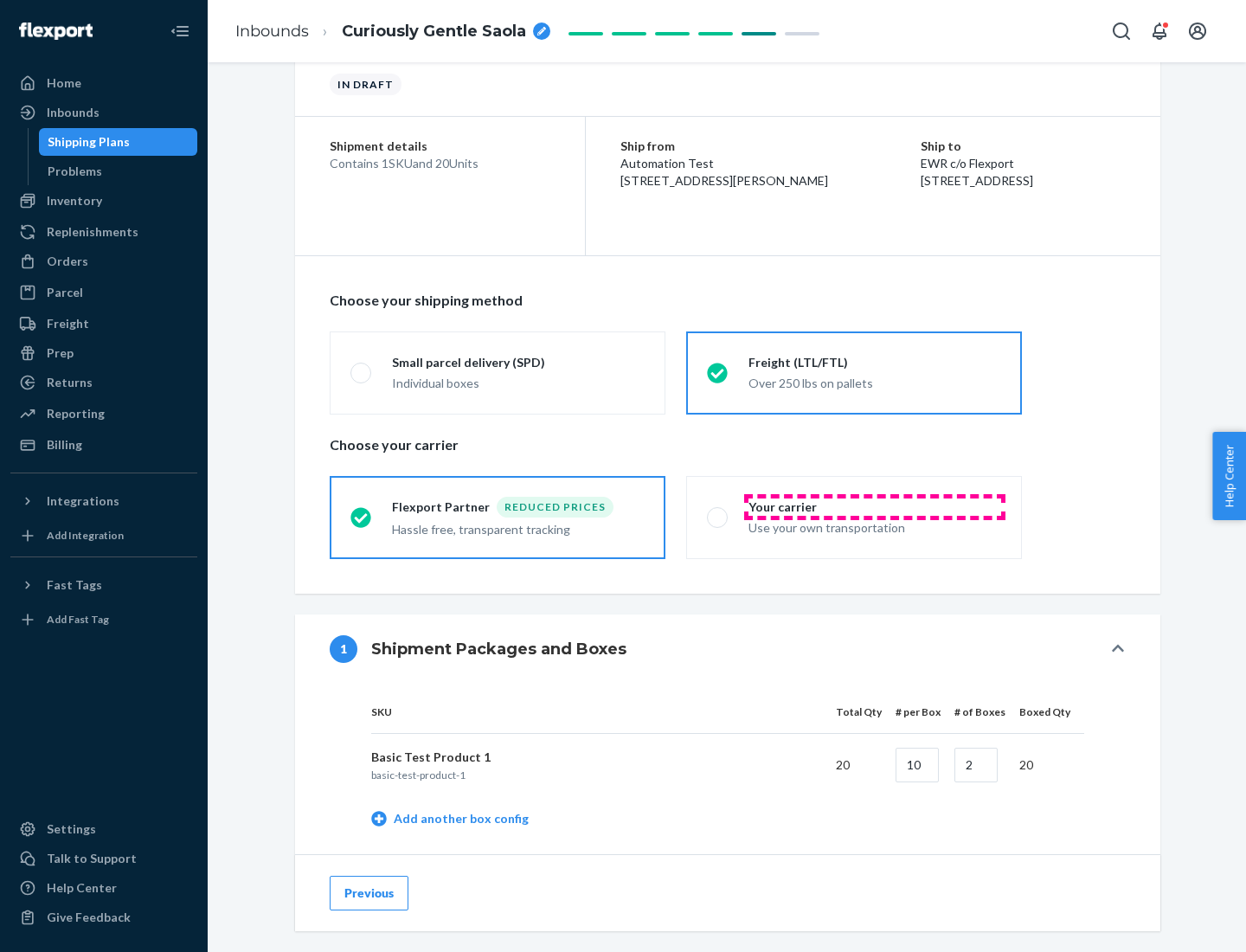
click at [875, 506] on div "Your carrier" at bounding box center [875, 507] width 253 height 17
click at [719, 511] on input "Your carrier Use your own transportation" at bounding box center [713, 517] width 11 height 11
radio input "true"
radio input "false"
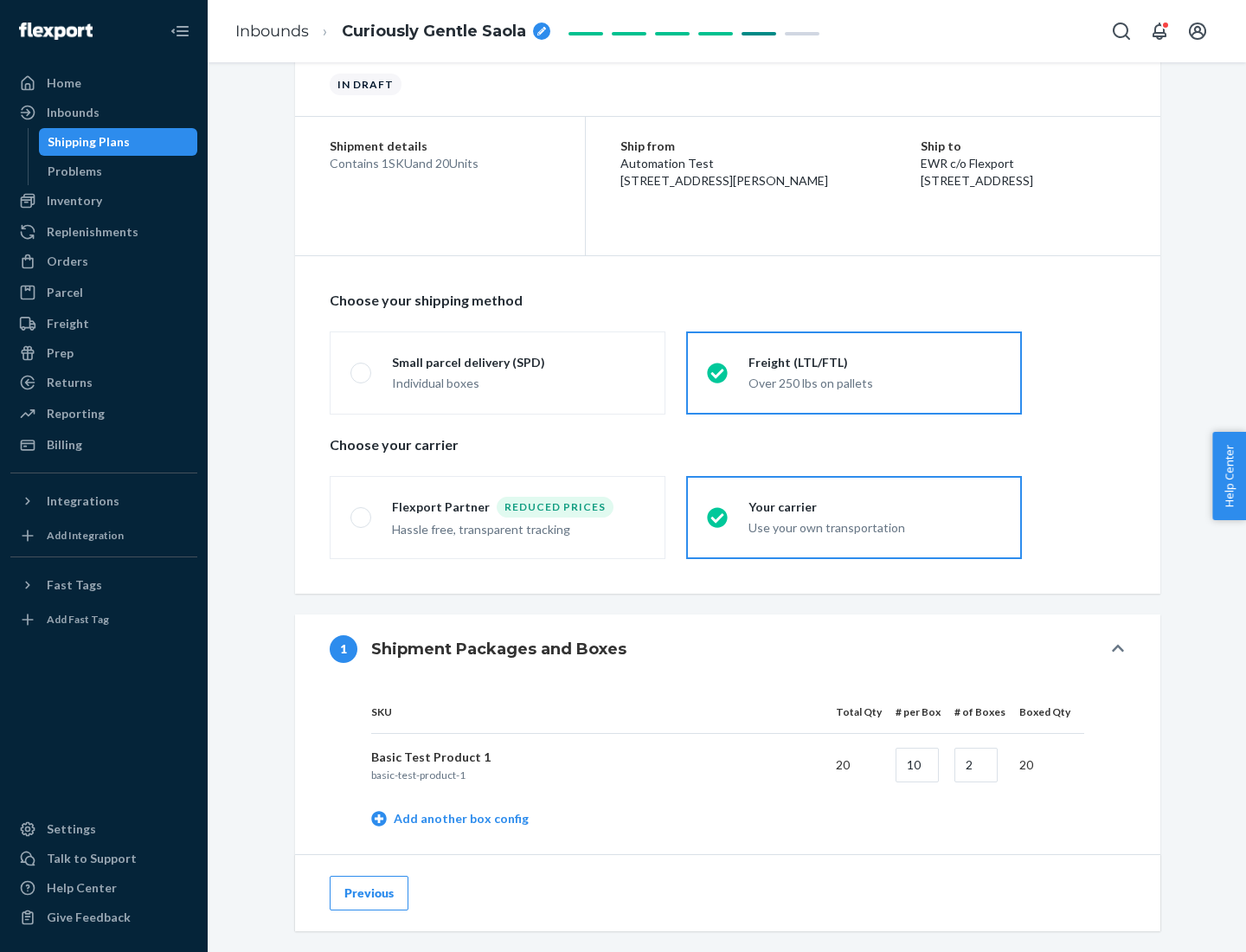
scroll to position [547, 0]
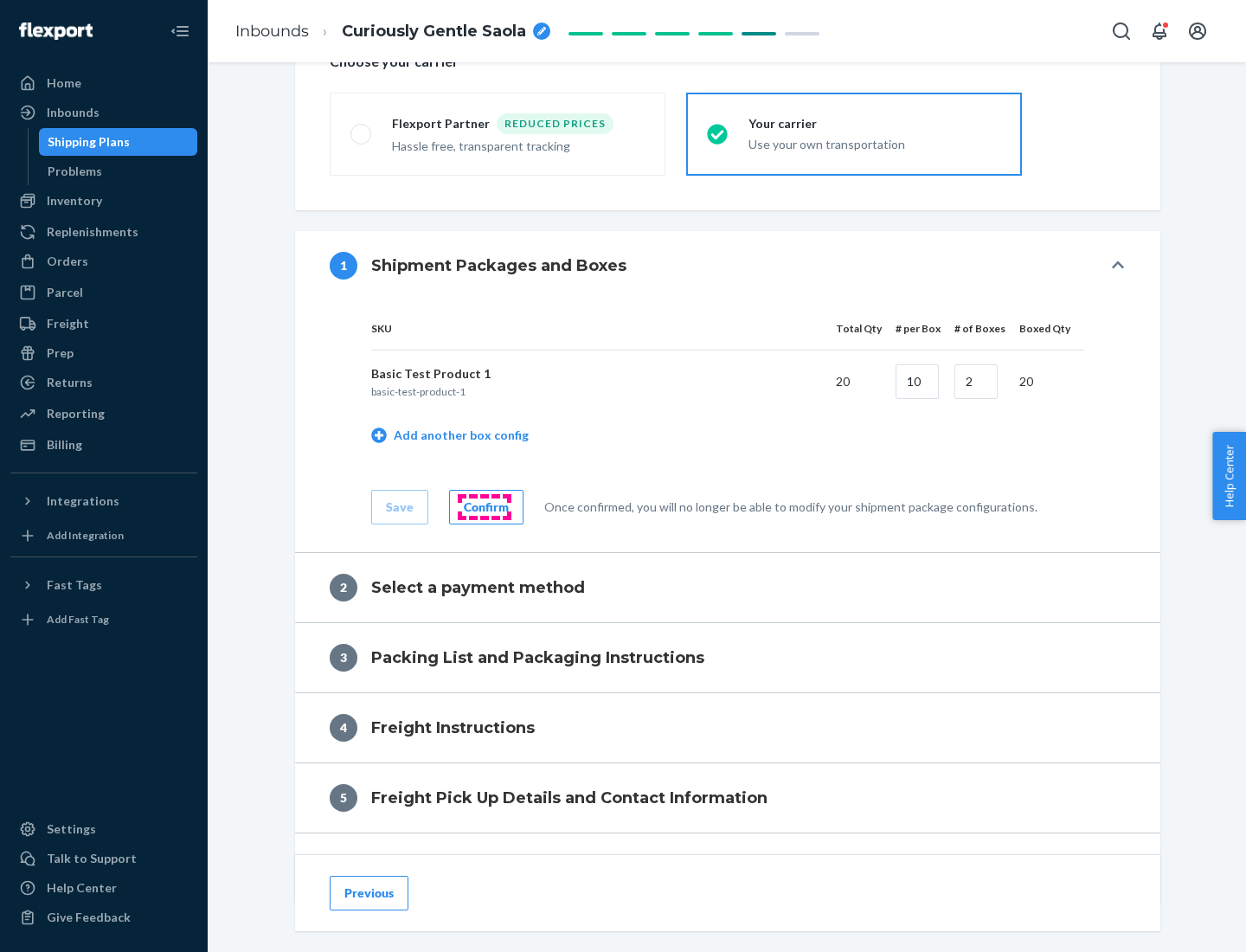
click at [484, 506] on div "Confirm" at bounding box center [487, 507] width 45 height 17
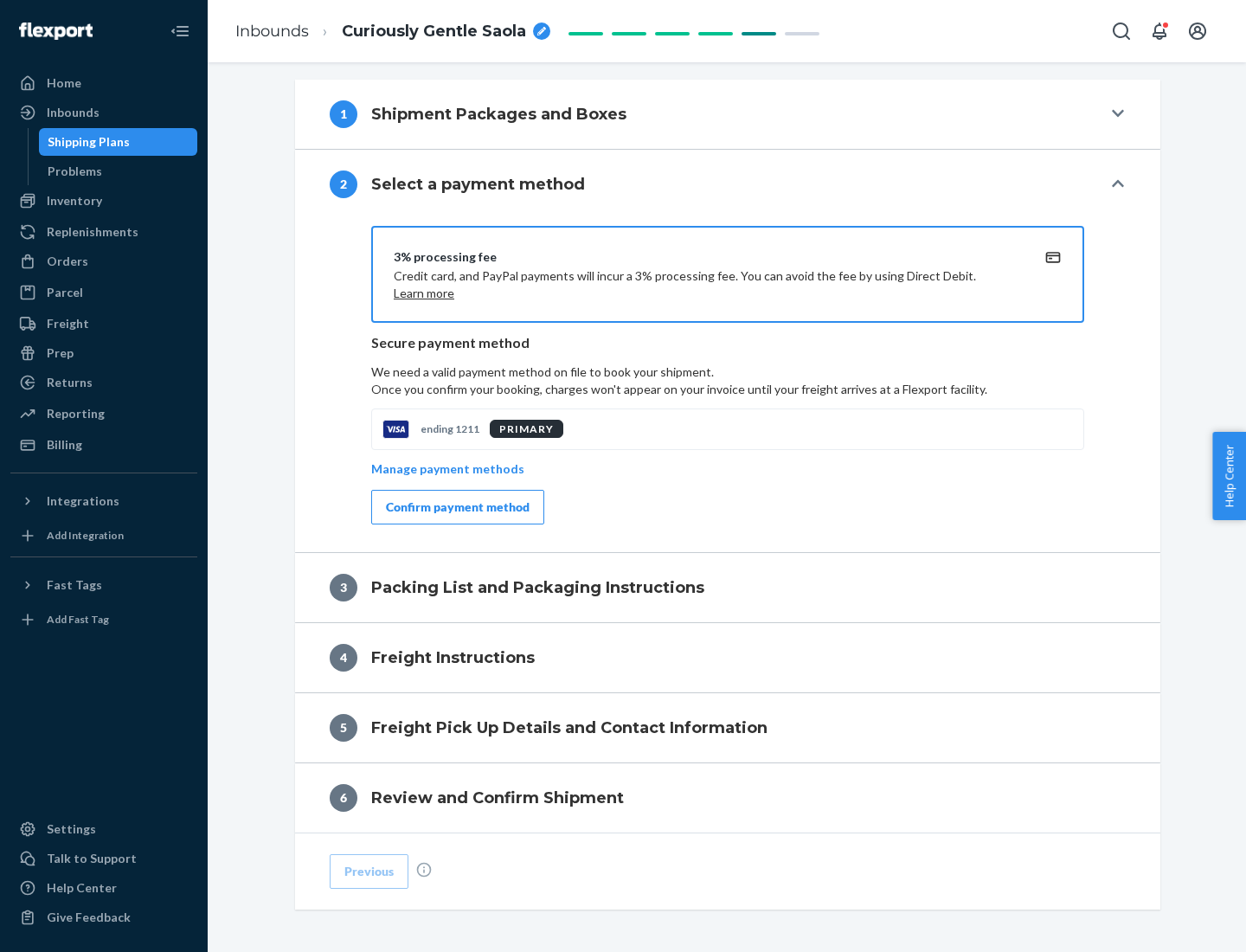
click at [456, 507] on div "Confirm payment method" at bounding box center [458, 507] width 144 height 17
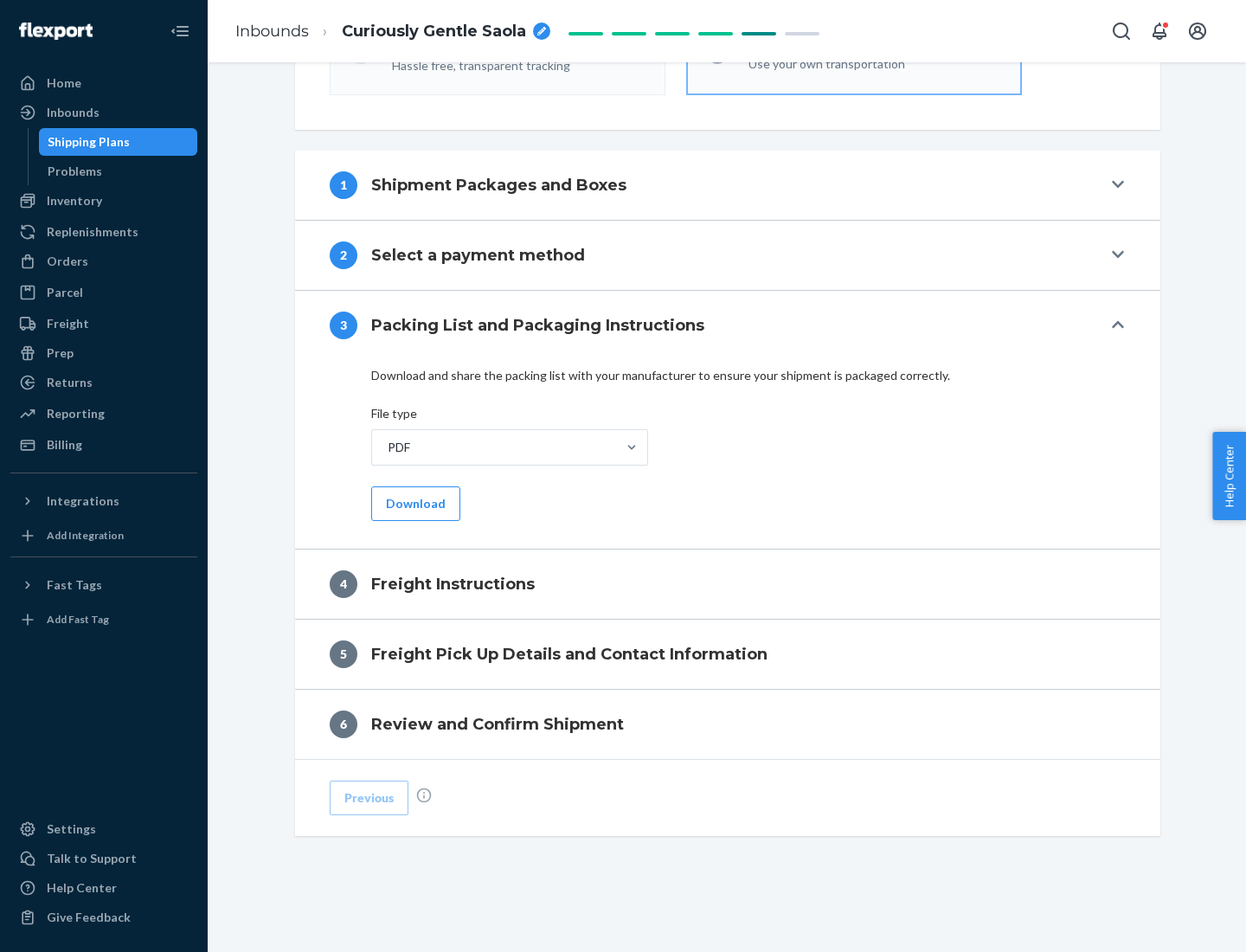
scroll to position [624, 0]
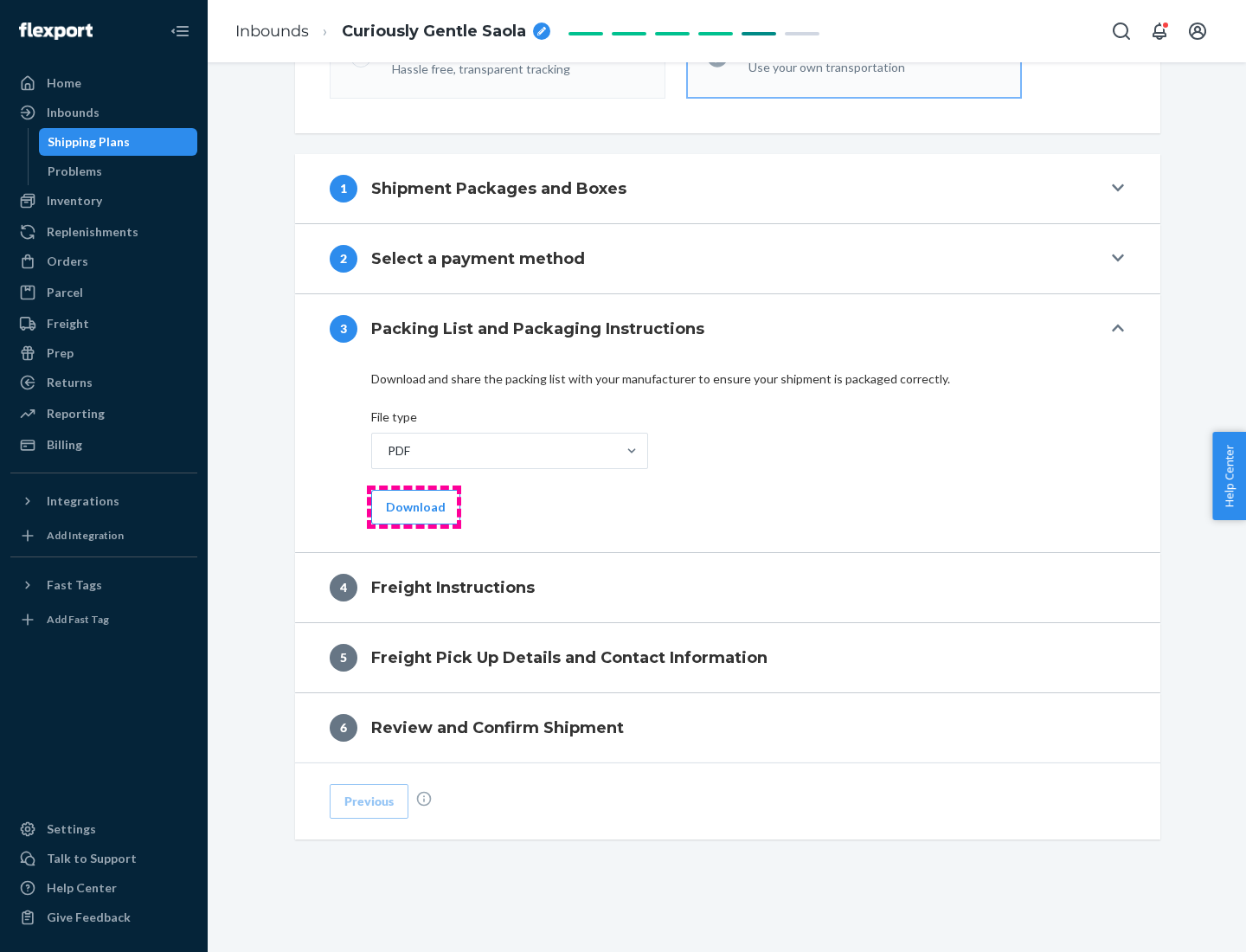
click at [414, 506] on button "Download" at bounding box center [416, 507] width 89 height 35
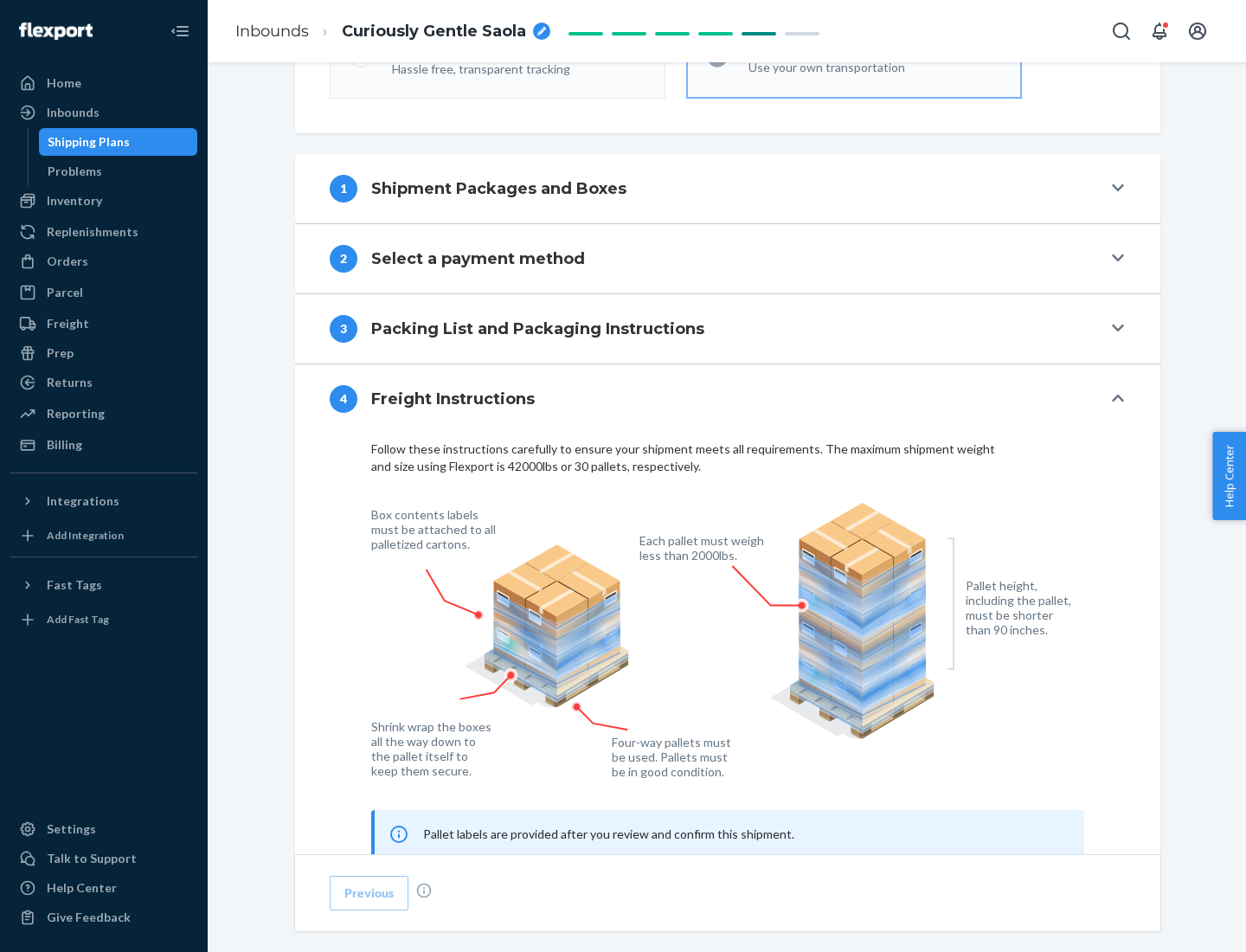
scroll to position [1045, 0]
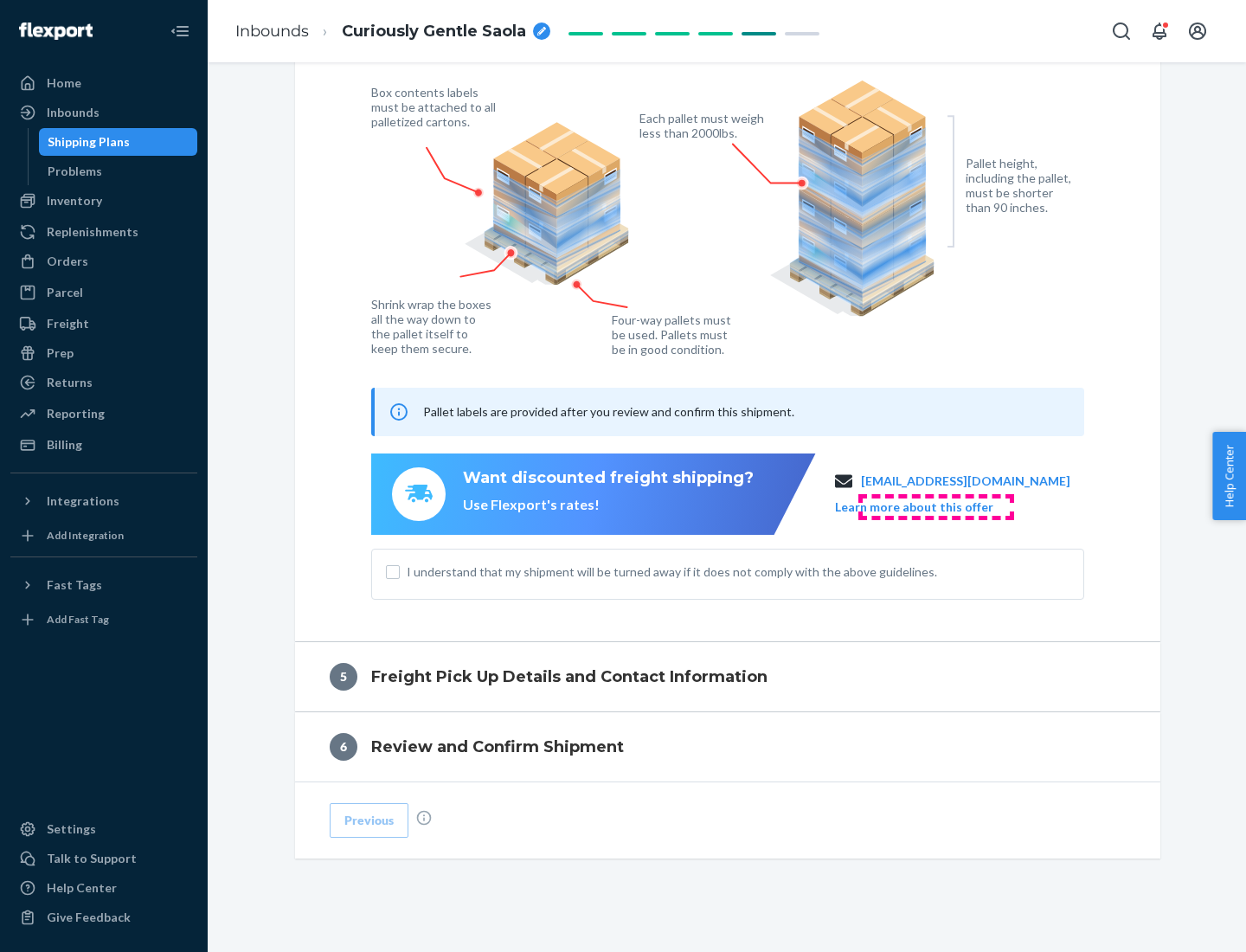
click at [936, 506] on button "Learn more about this offer" at bounding box center [914, 507] width 158 height 17
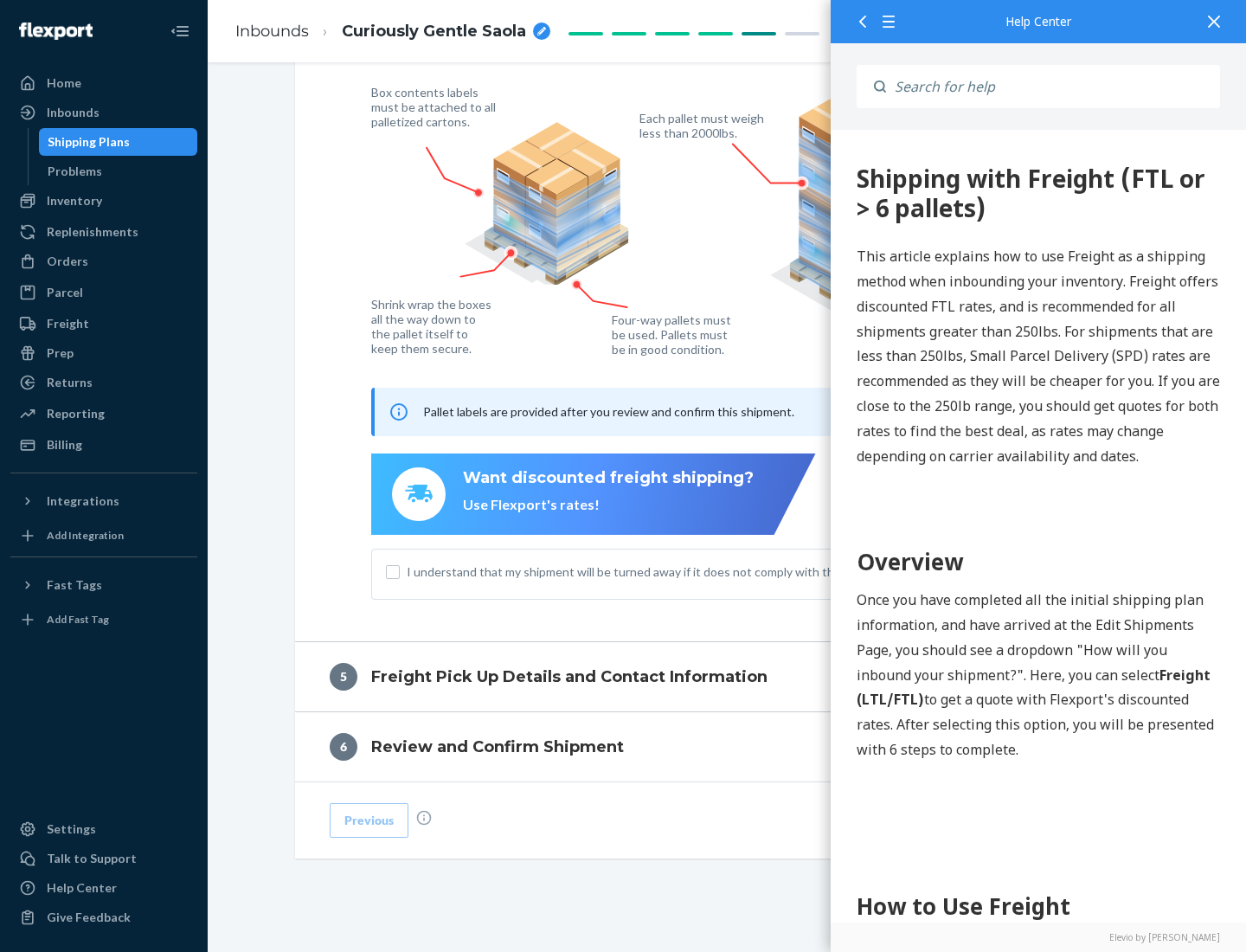
scroll to position [0, 0]
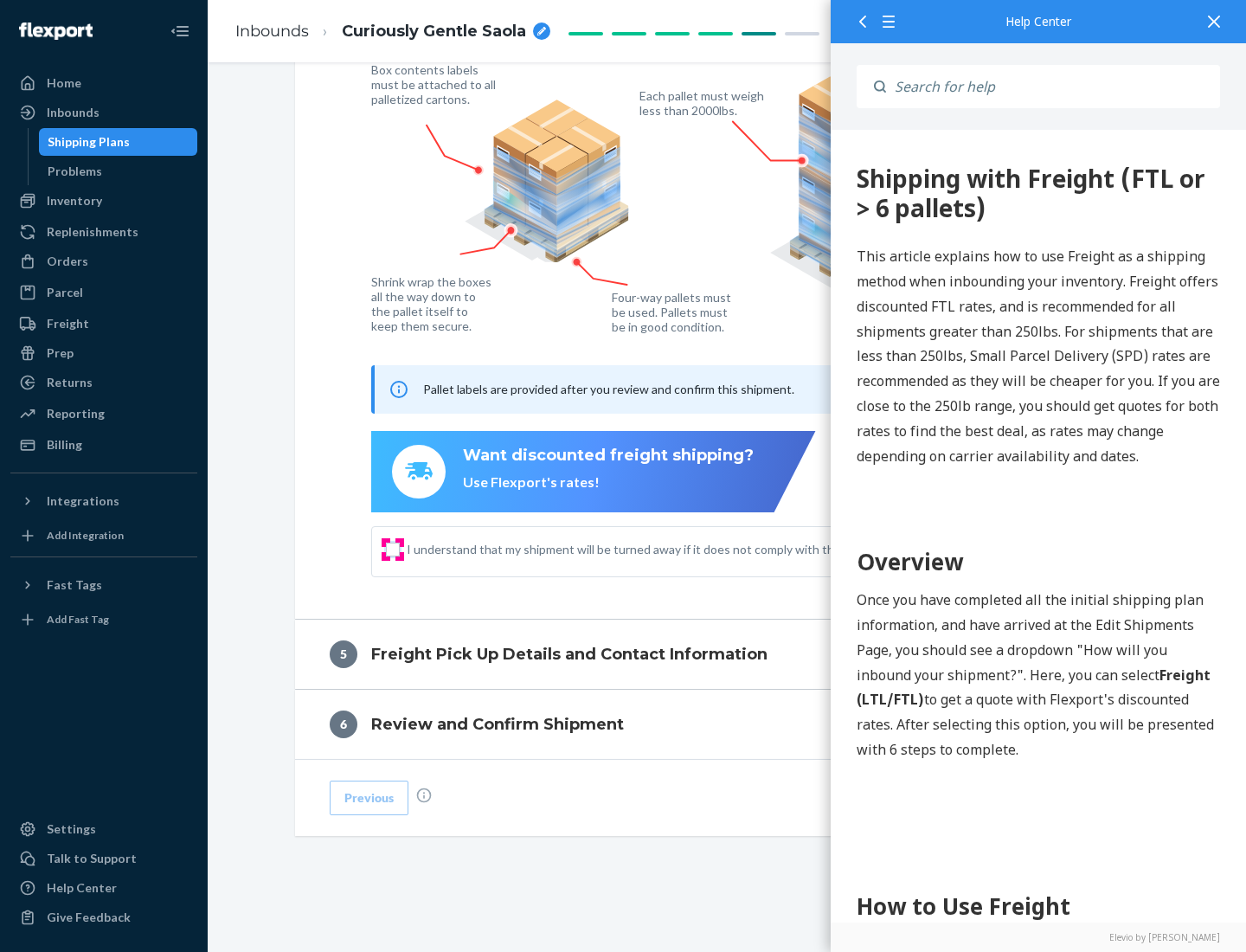
click at [393, 549] on input "I understand that my shipment will be turned away if it does not comply with th…" at bounding box center [393, 550] width 14 height 14
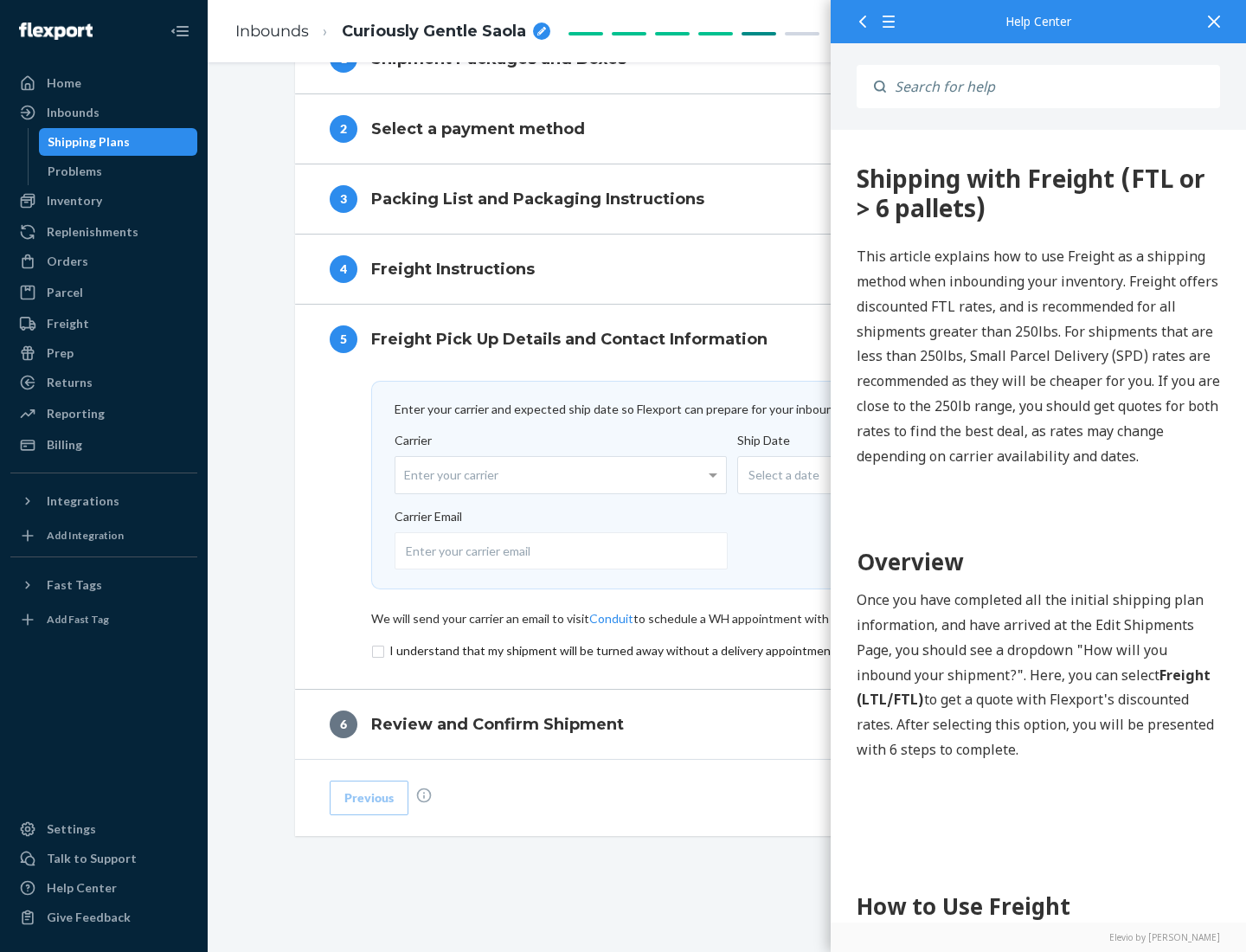
scroll to position [754, 0]
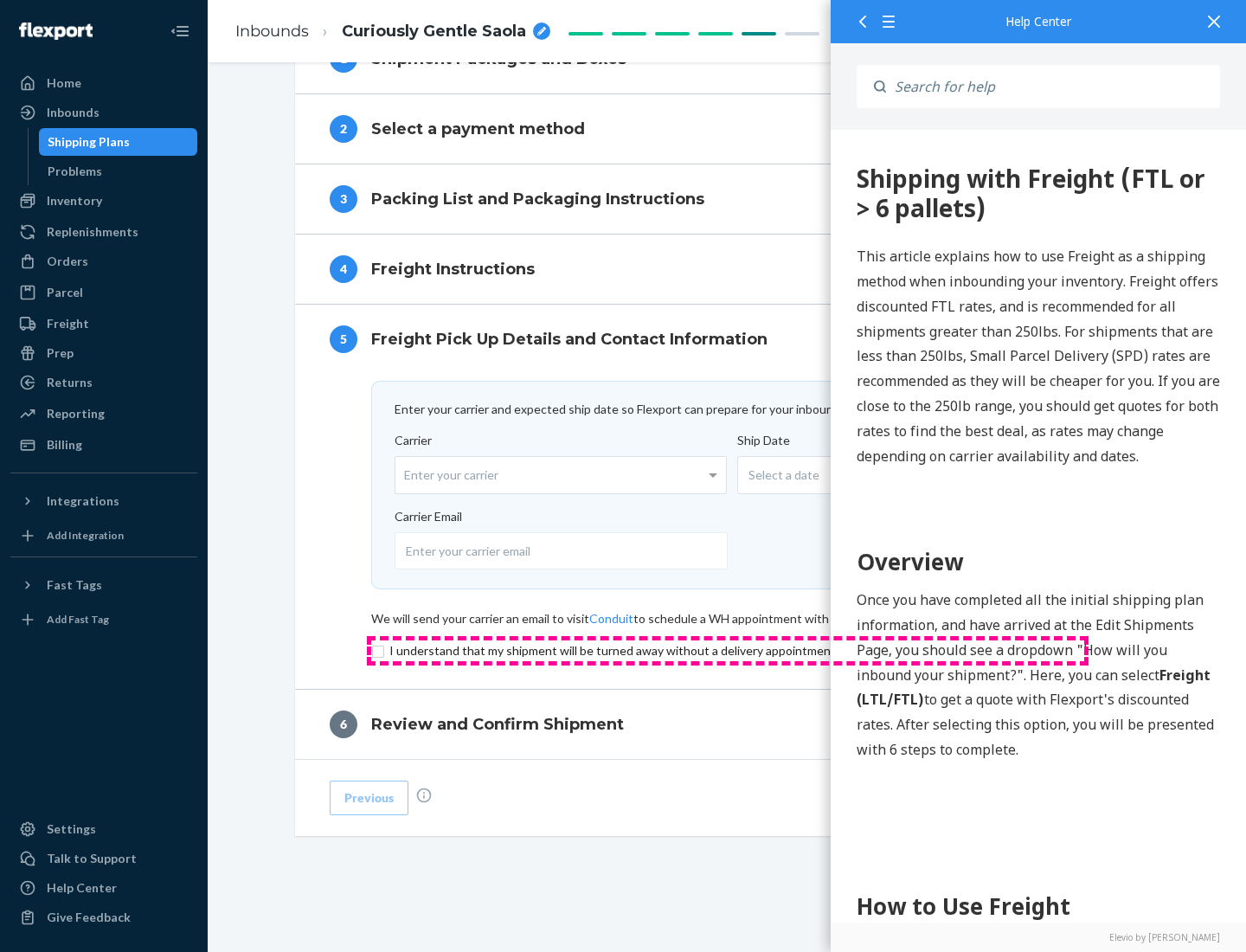
click at [728, 650] on input "checkbox" at bounding box center [728, 651] width 713 height 21
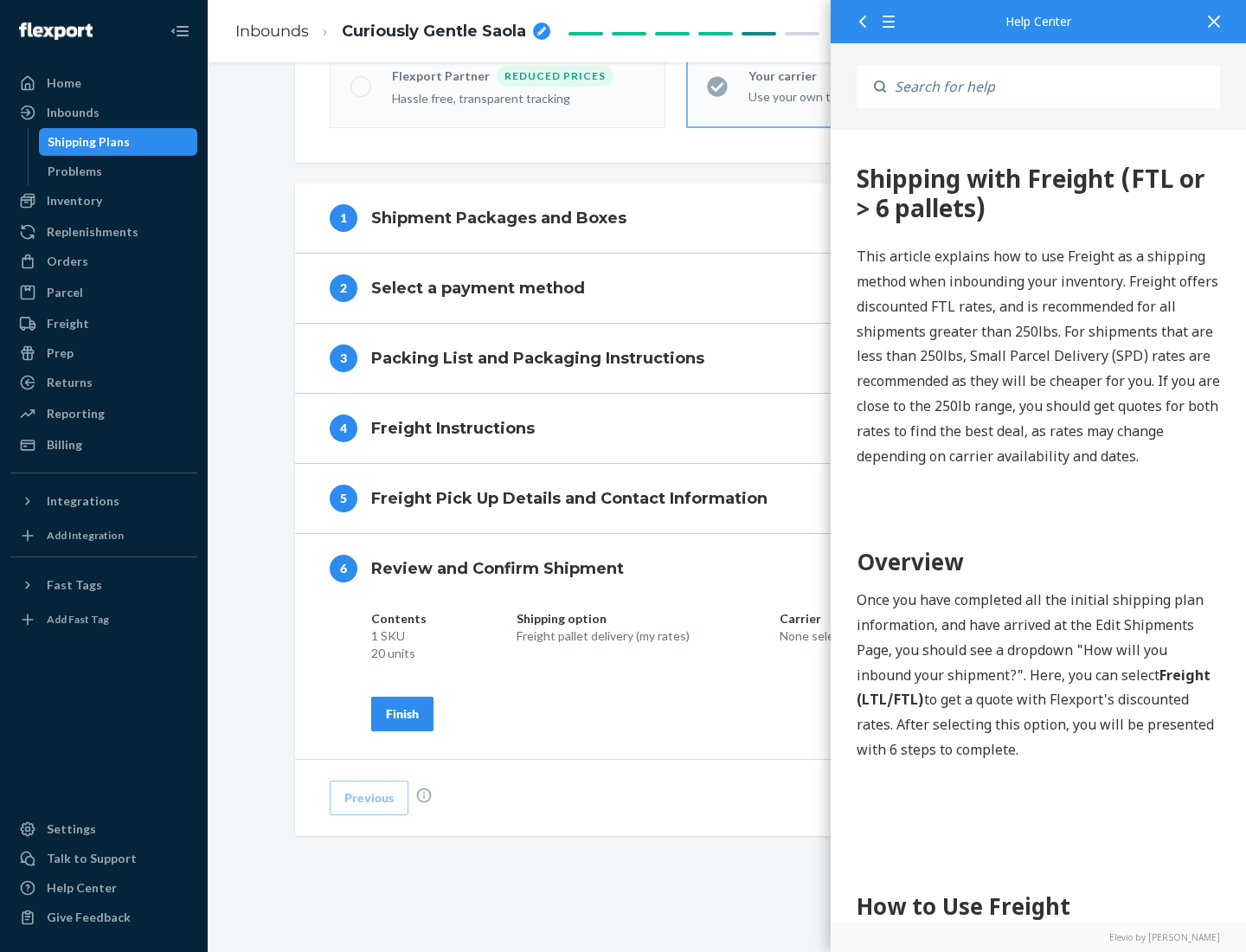
scroll to position [595, 0]
click at [403, 713] on div "Finish" at bounding box center [403, 714] width 33 height 17
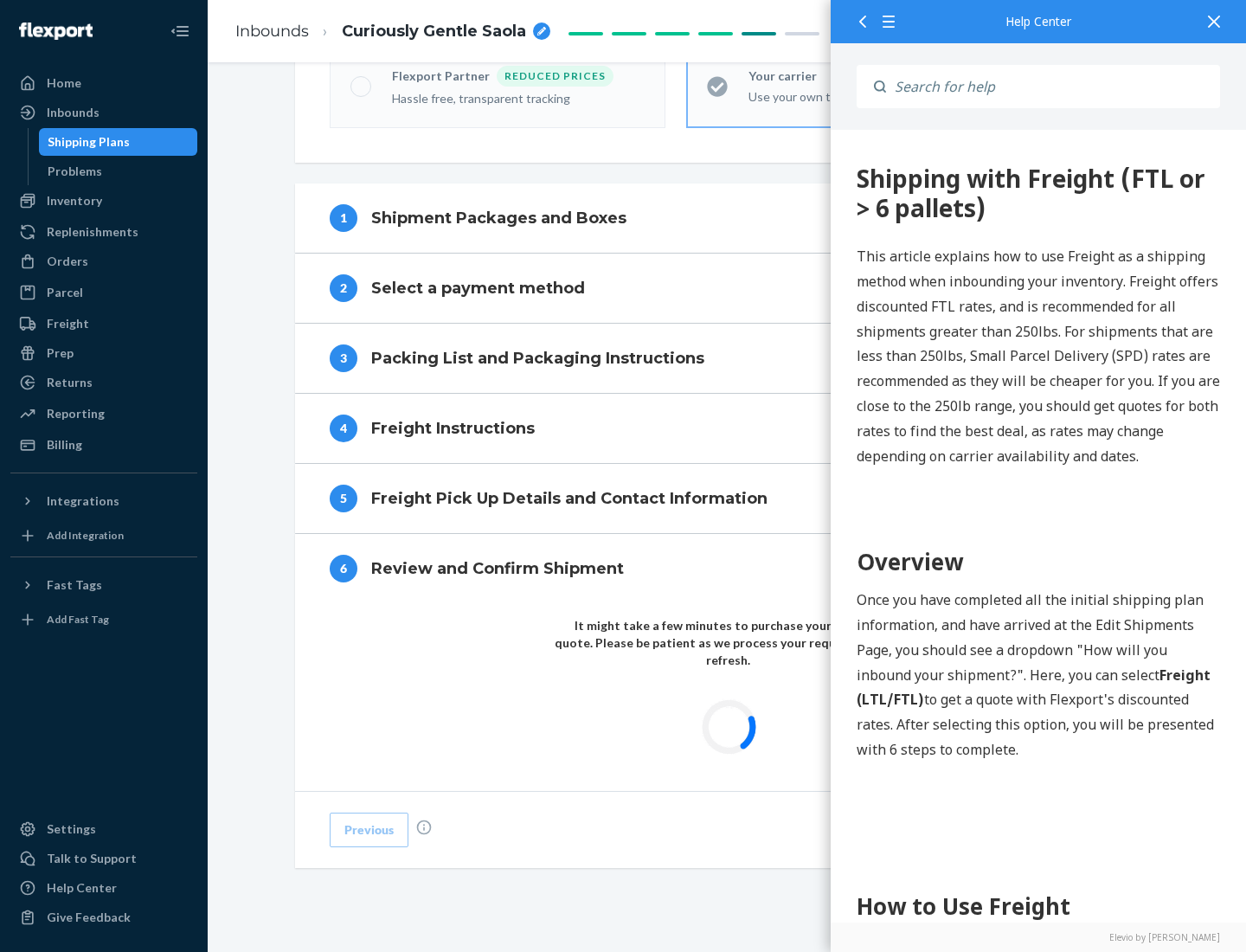
scroll to position [508, 0]
